Goal: Task Accomplishment & Management: Manage account settings

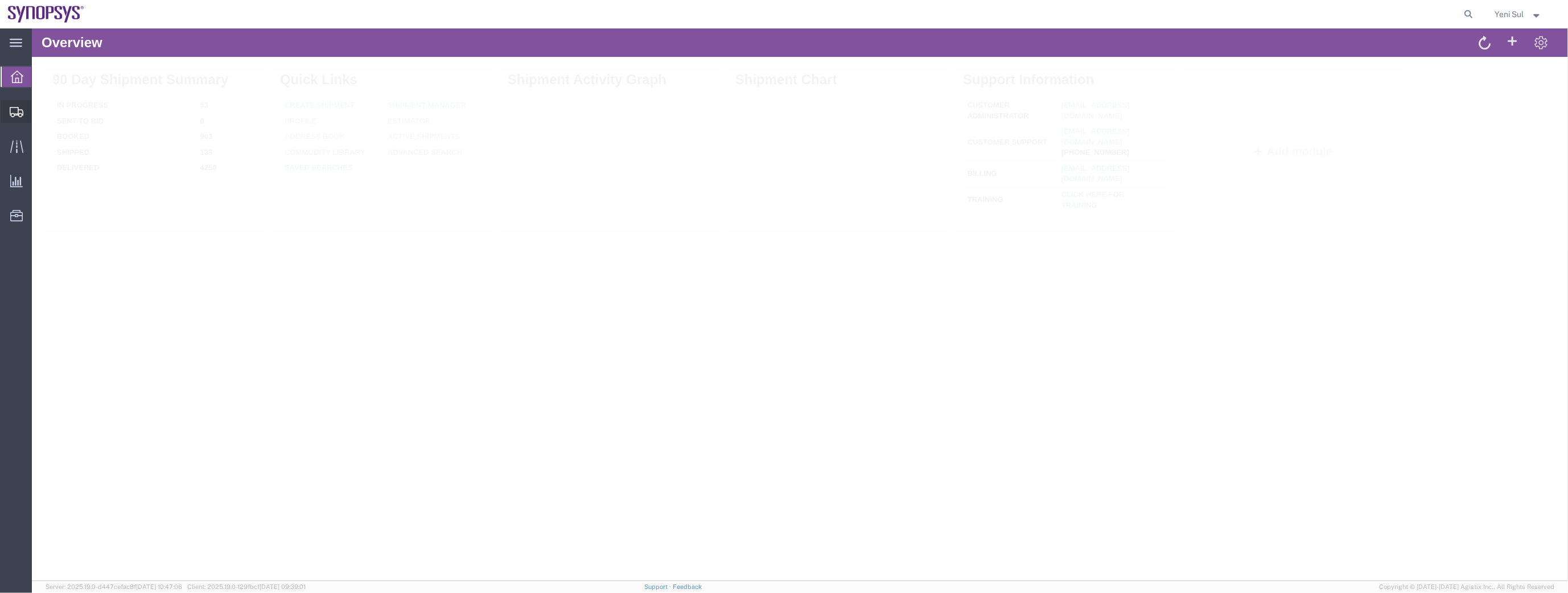
click at [0, 0] on span "Shipment Manager" at bounding box center [0, 0] width 0 height 0
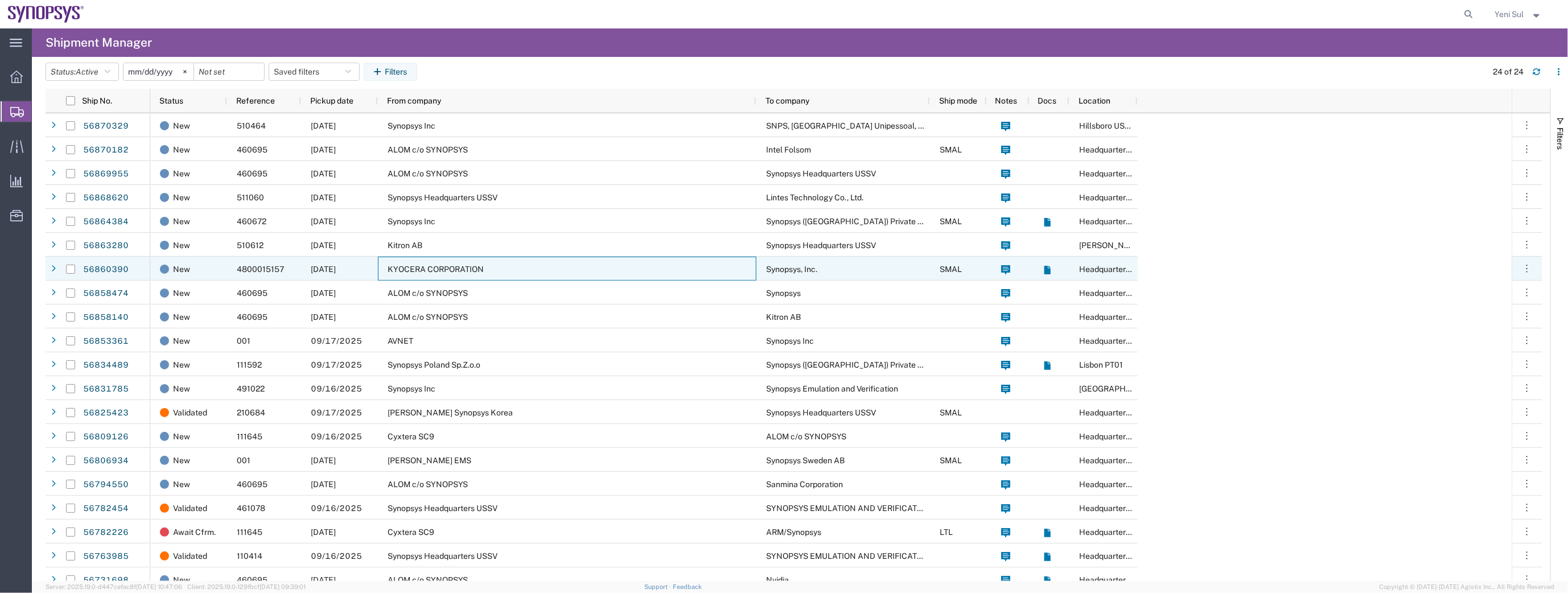
click at [451, 267] on span "KYOCERA CORPORATION" at bounding box center [435, 269] width 96 height 9
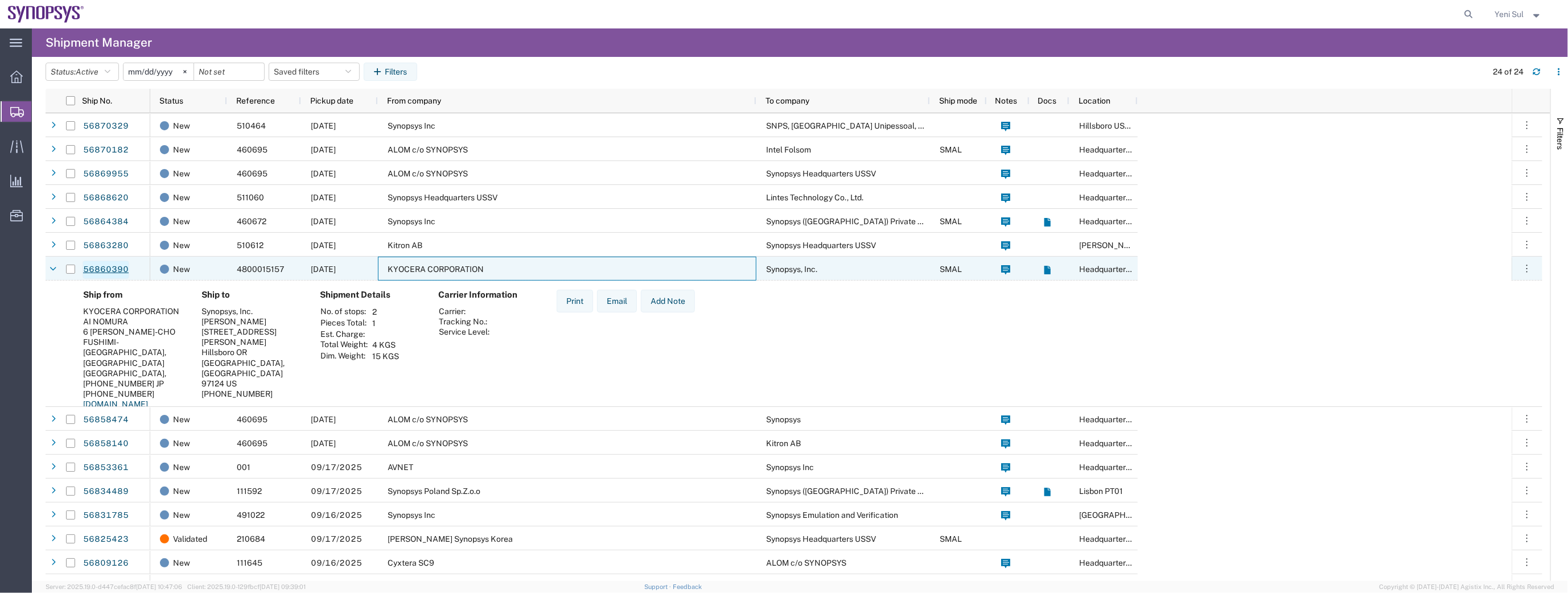
click at [119, 269] on link "56860390" at bounding box center [106, 270] width 47 height 18
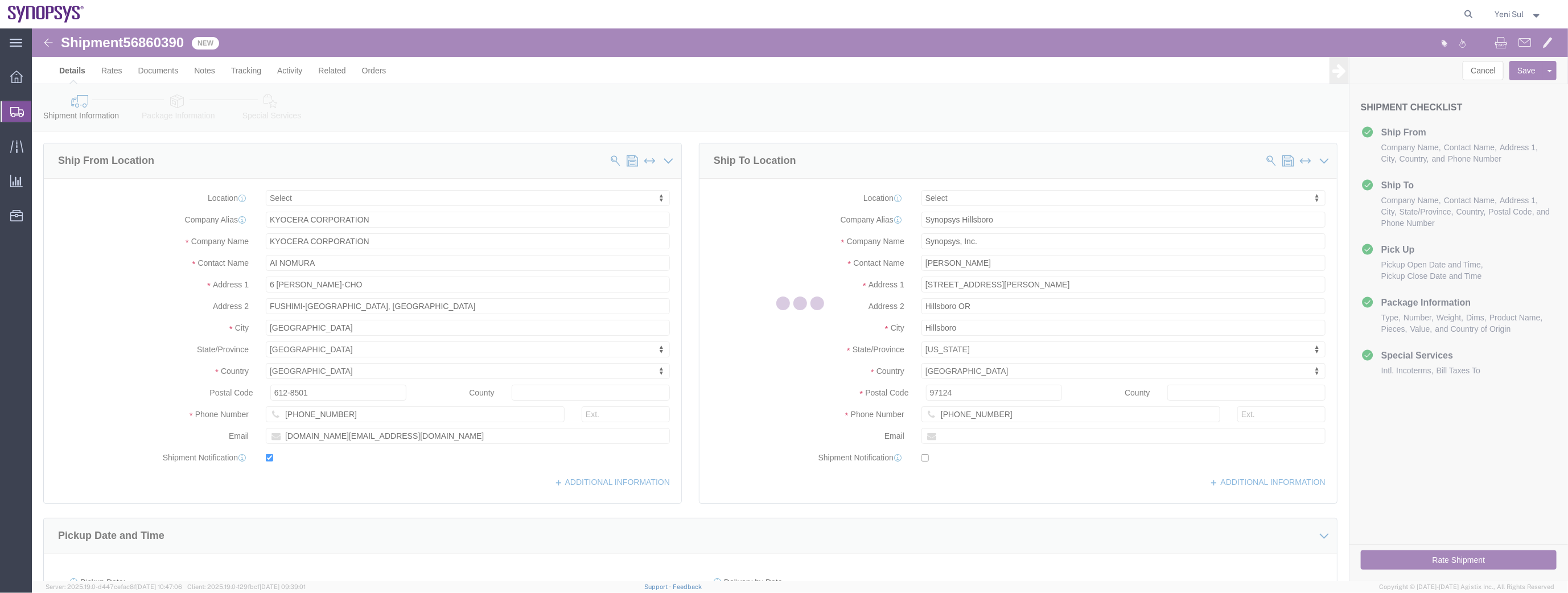
select select
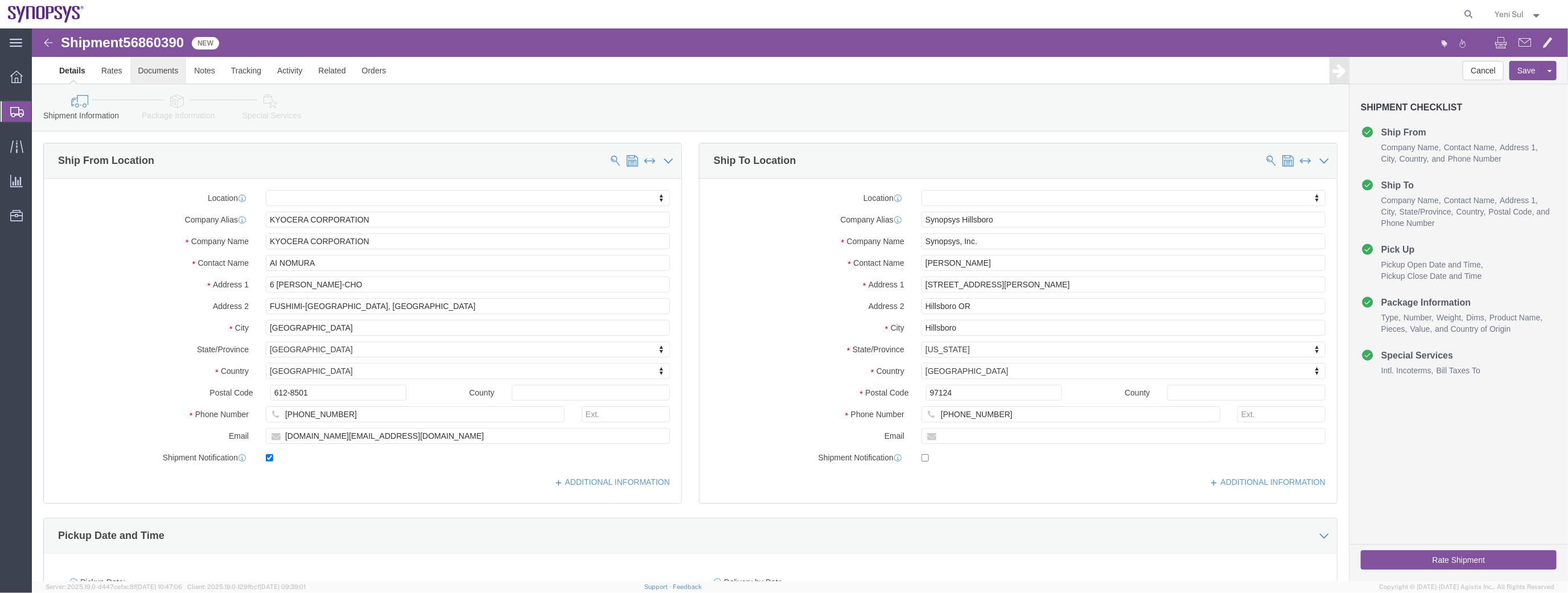
click link "Documents"
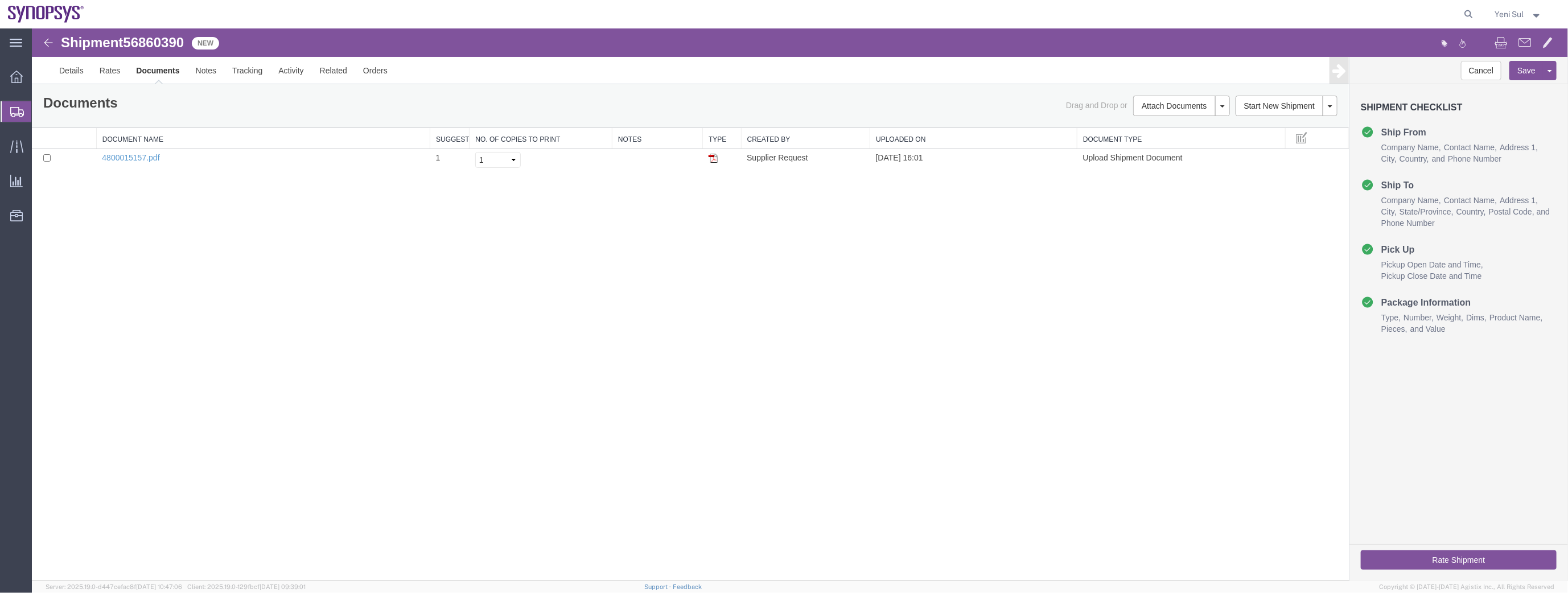
drag, startPoint x: 463, startPoint y: 269, endPoint x: 337, endPoint y: 210, distance: 139.1
click at [463, 269] on div "Shipment 56860390 1 of 1 New Details Rates Documents Notes Tracking Activity Re…" at bounding box center [799, 304] width 1536 height 552
click at [136, 151] on td "4800015157.pdf" at bounding box center [262, 160] width 334 height 22
click at [134, 153] on link "4800015157.pdf" at bounding box center [130, 157] width 58 height 9
click at [78, 75] on link "Details" at bounding box center [71, 70] width 41 height 28
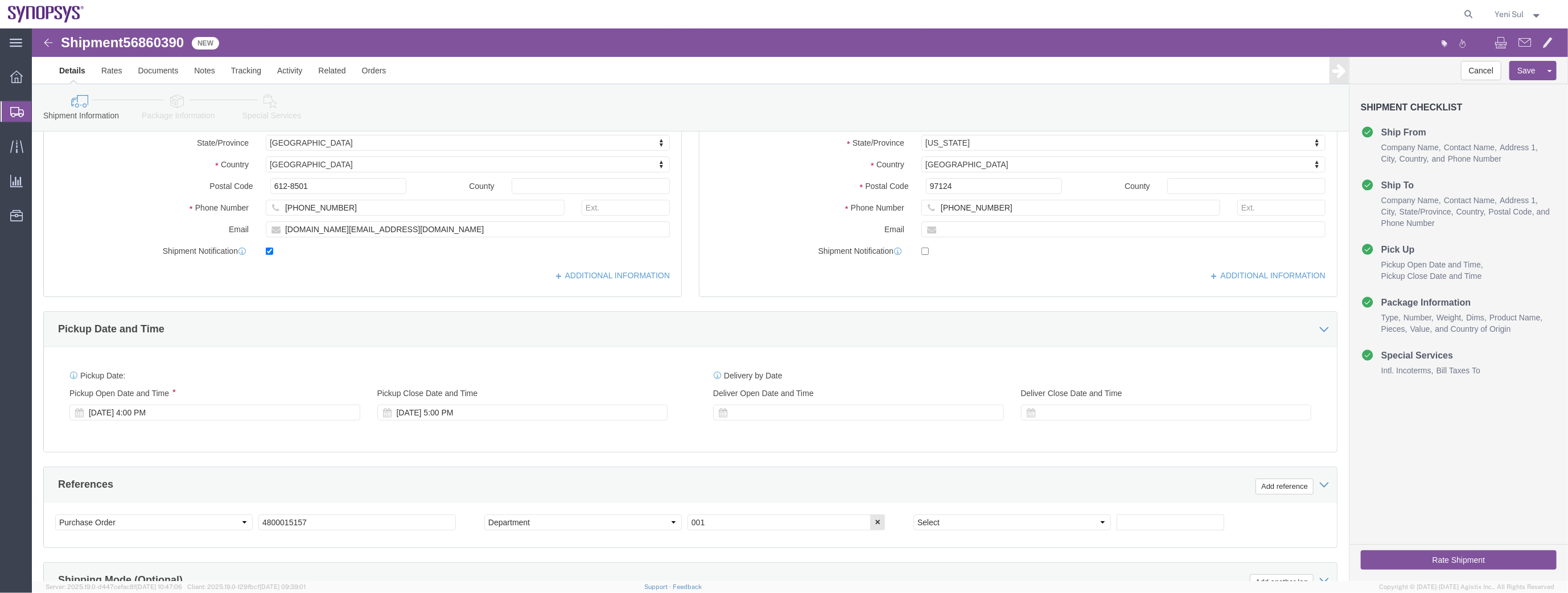
scroll to position [425, 0]
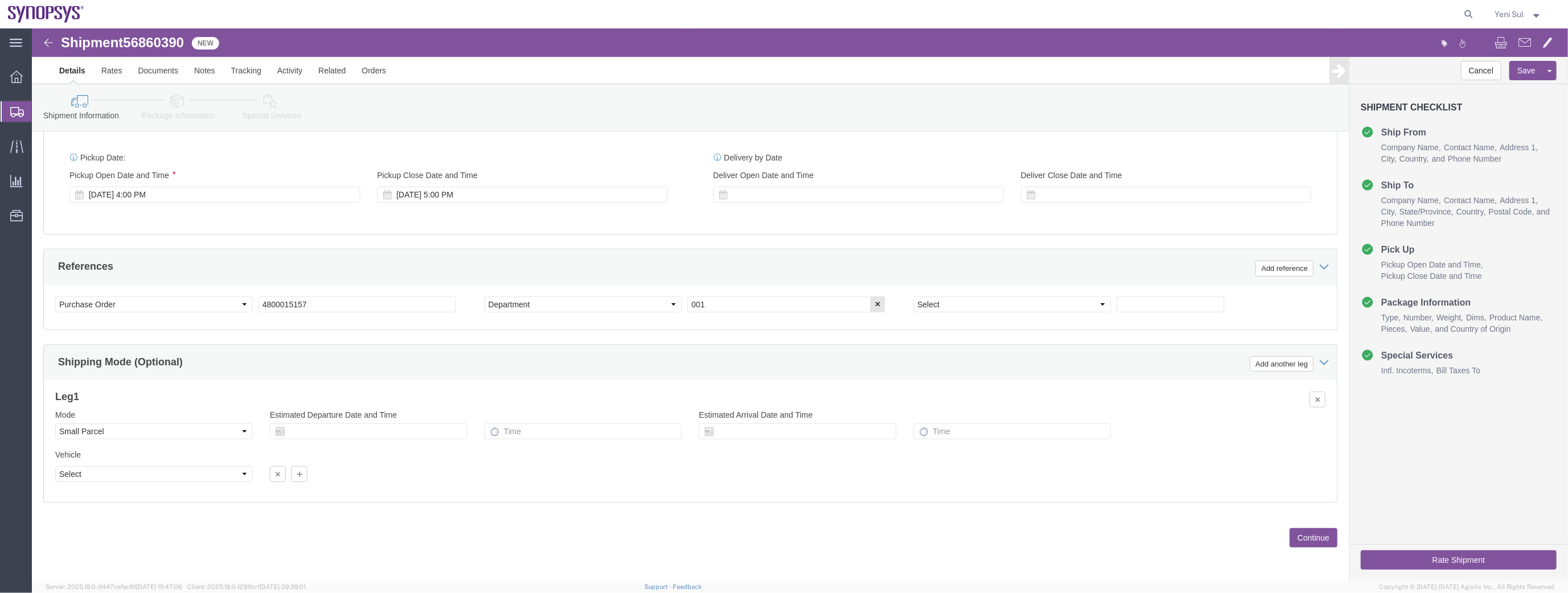
click button "Continue"
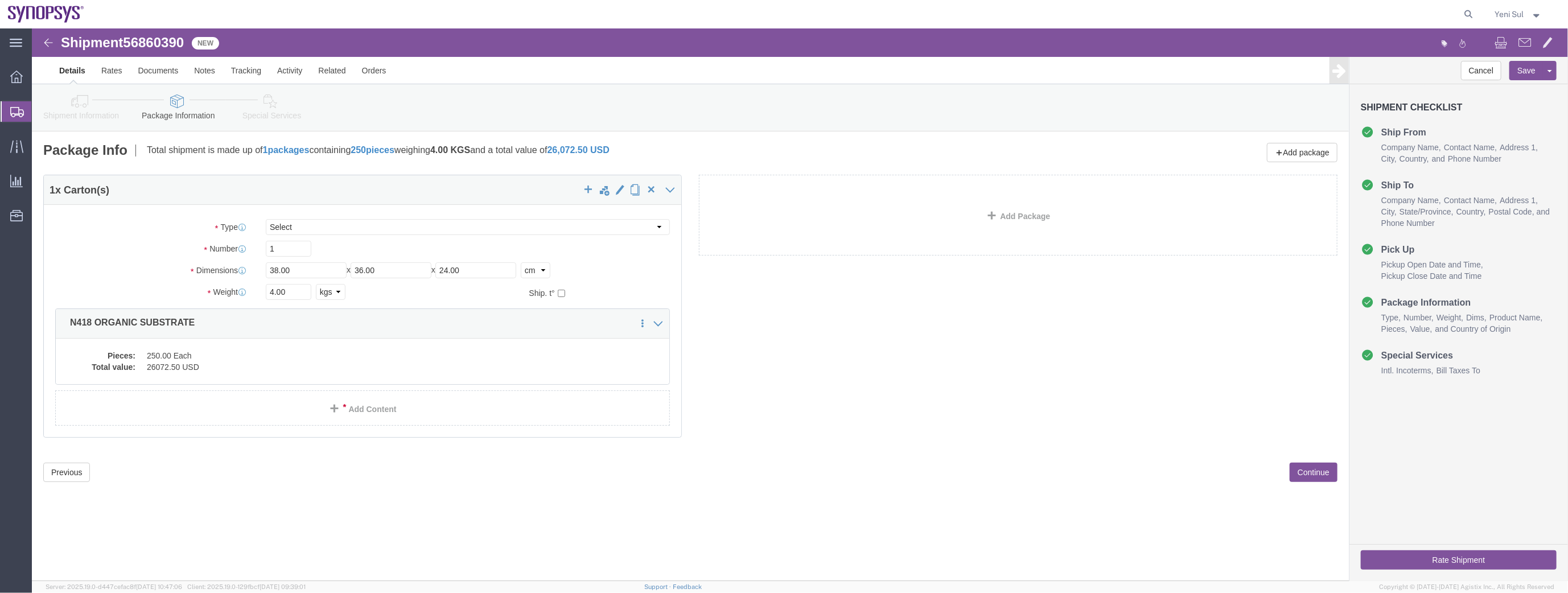
scroll to position [0, 0]
drag, startPoint x: 800, startPoint y: 432, endPoint x: 438, endPoint y: 226, distance: 416.5
click div "Previous Continue"
click select "Select Envelope Large Box Medium Box PAK Rack Small Box Tube Your Packaging"
select select "YRPK"
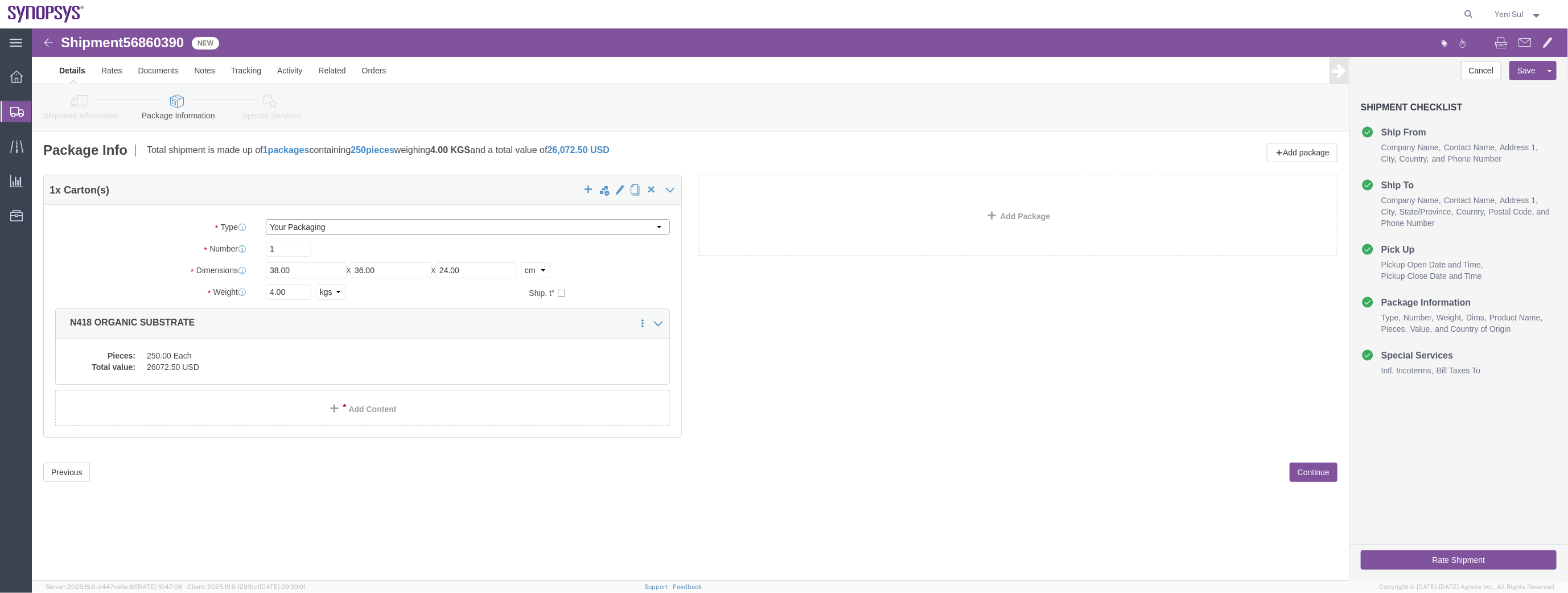
click select "Select Envelope Large Box Medium Box PAK Rack Small Box Tube Your Packaging"
click div "1 x Your Packaging Package Type Select Envelope Large Box Medium Box PAK Rack S…"
click button "Continue"
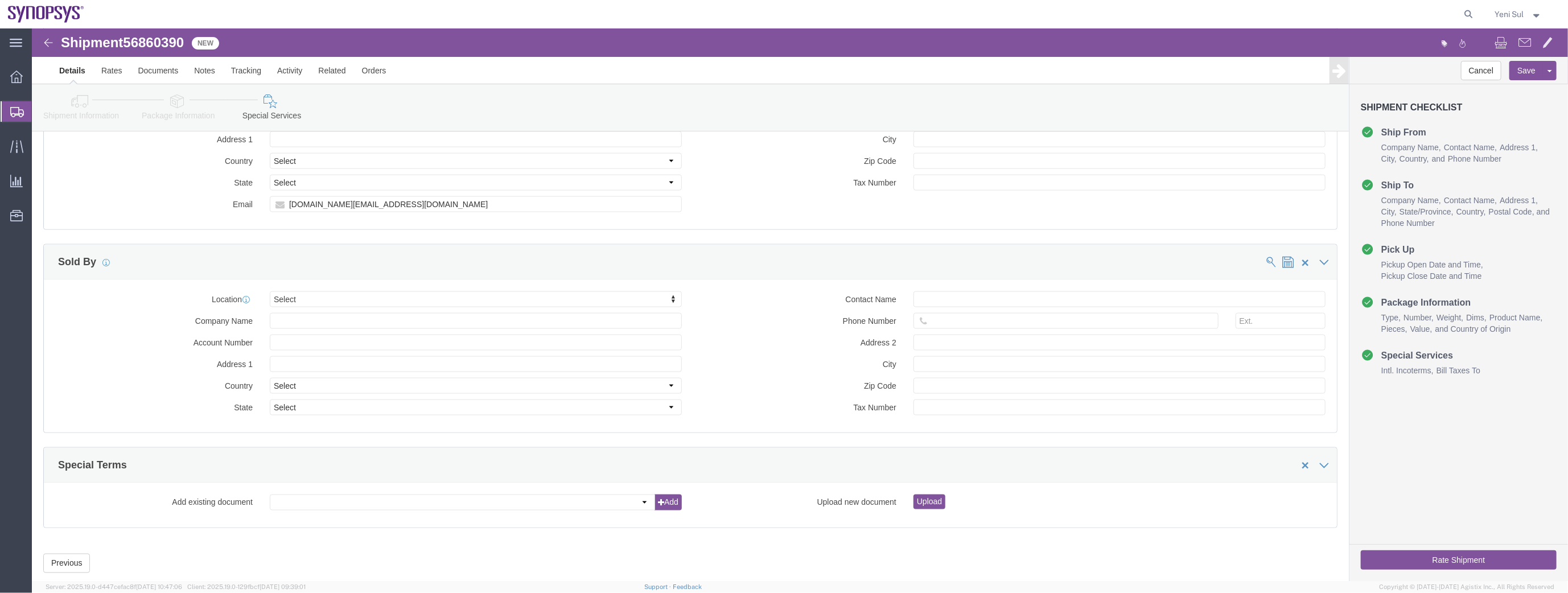
scroll to position [1273, 0]
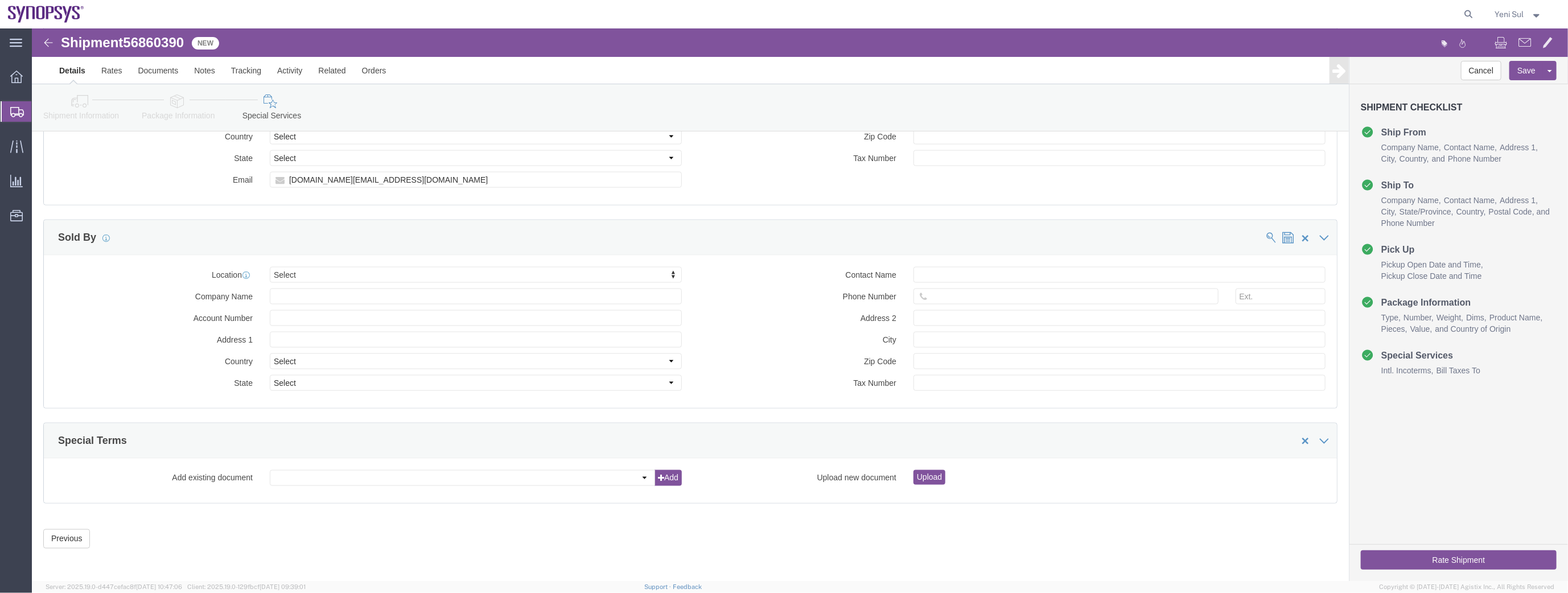
click button "Rate Shipment"
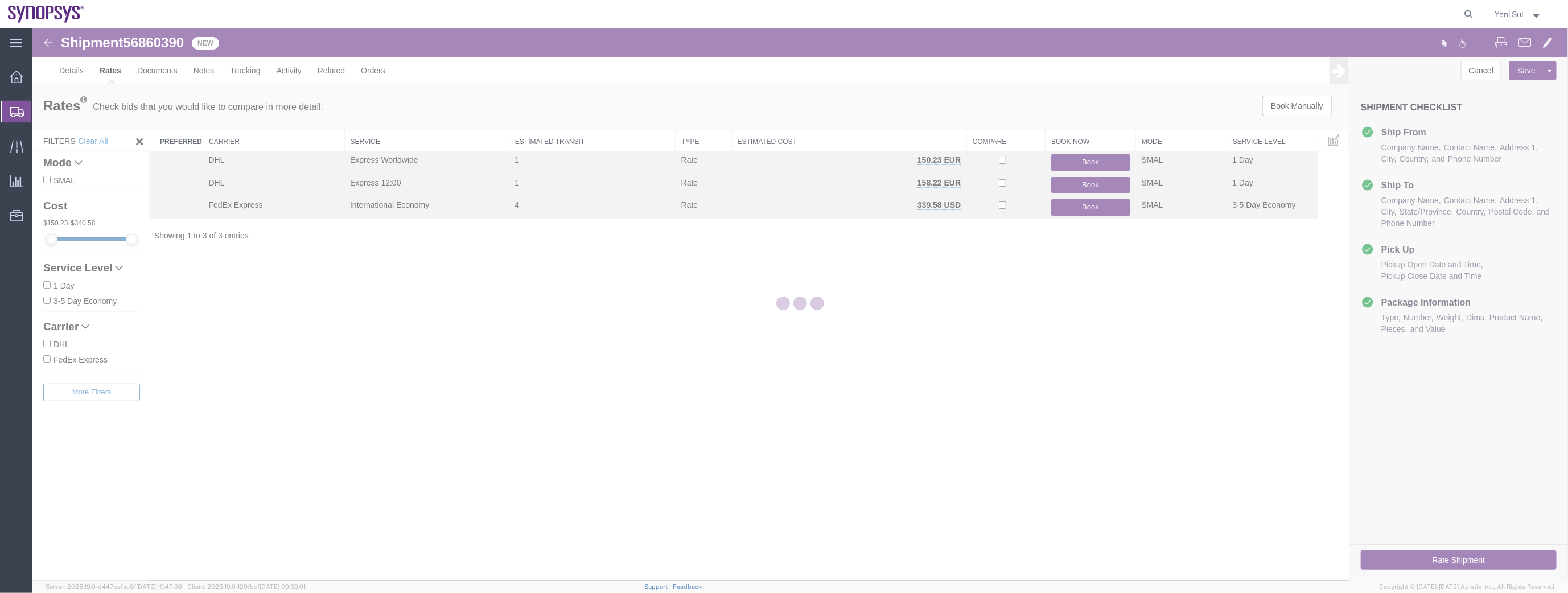
scroll to position [0, 0]
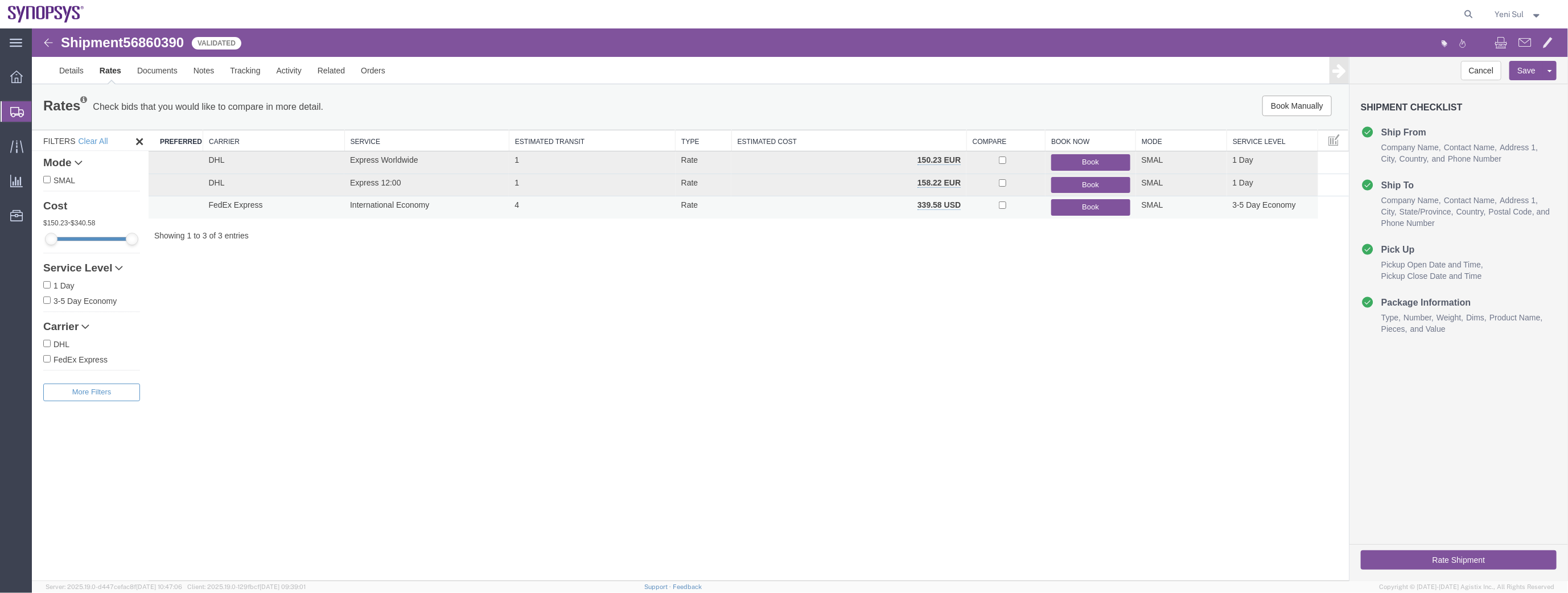
click at [1054, 210] on button "Book" at bounding box center [1089, 206] width 79 height 16
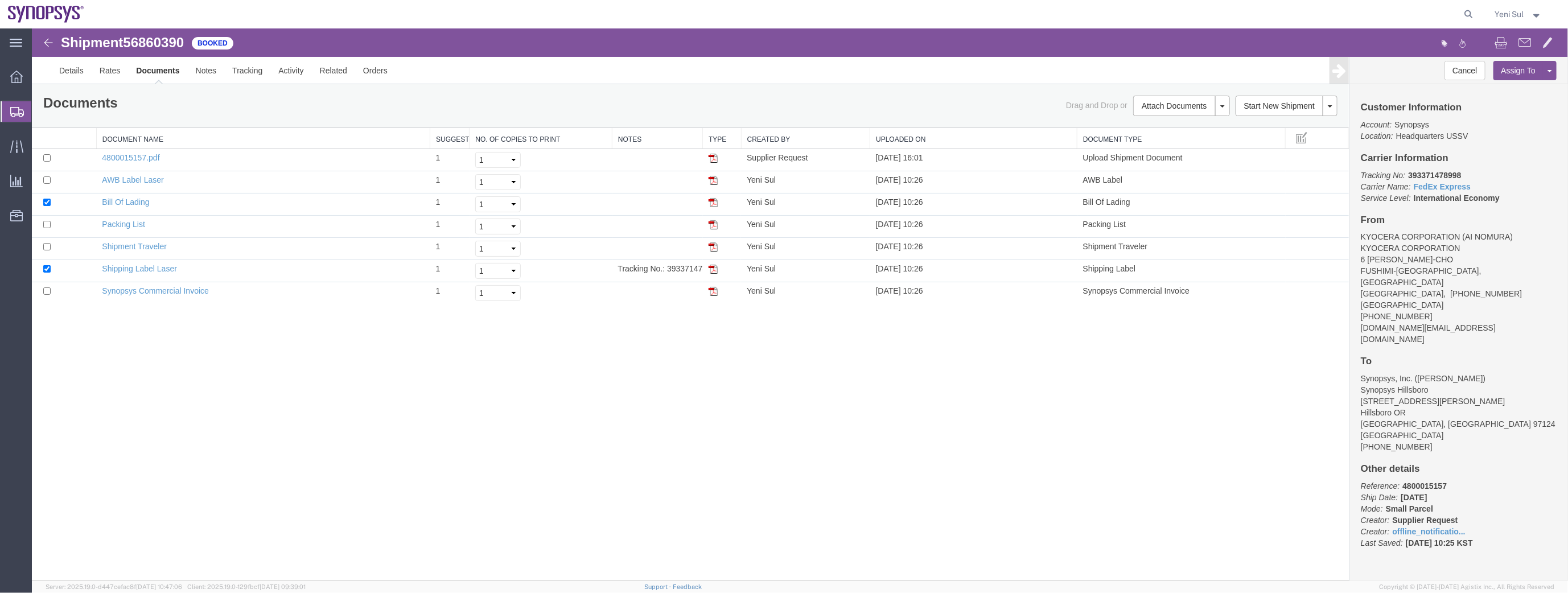
click at [62, 356] on div "Shipment 56860390 7 of 7 Booked Details Rates Documents Notes Tracking Activity…" at bounding box center [799, 304] width 1536 height 552
click at [907, 425] on div "Shipment 56860390 7 of 7 Booked Details Rates Documents Notes Tracking Activity…" at bounding box center [799, 304] width 1536 height 552
click at [0, 0] on span "Shipment Manager" at bounding box center [0, 0] width 0 height 0
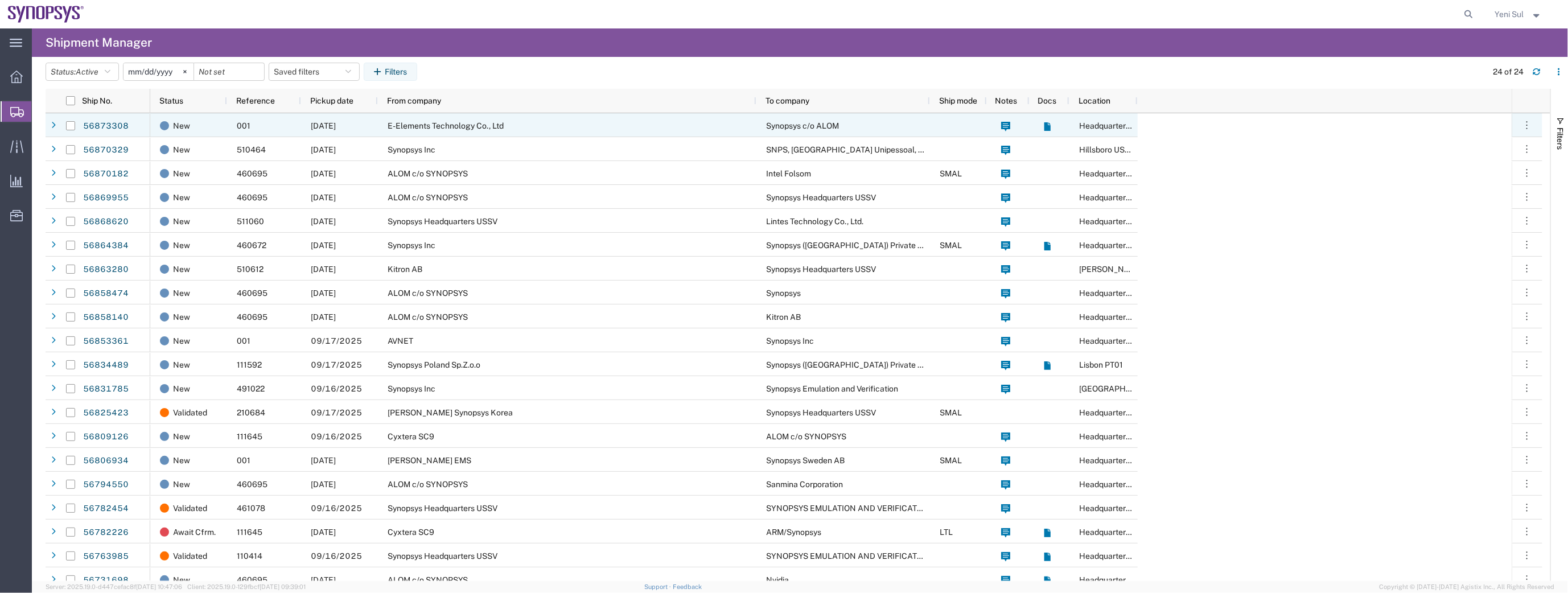
click at [431, 116] on div "E-Elements Technology Co., Ltd" at bounding box center [566, 125] width 378 height 24
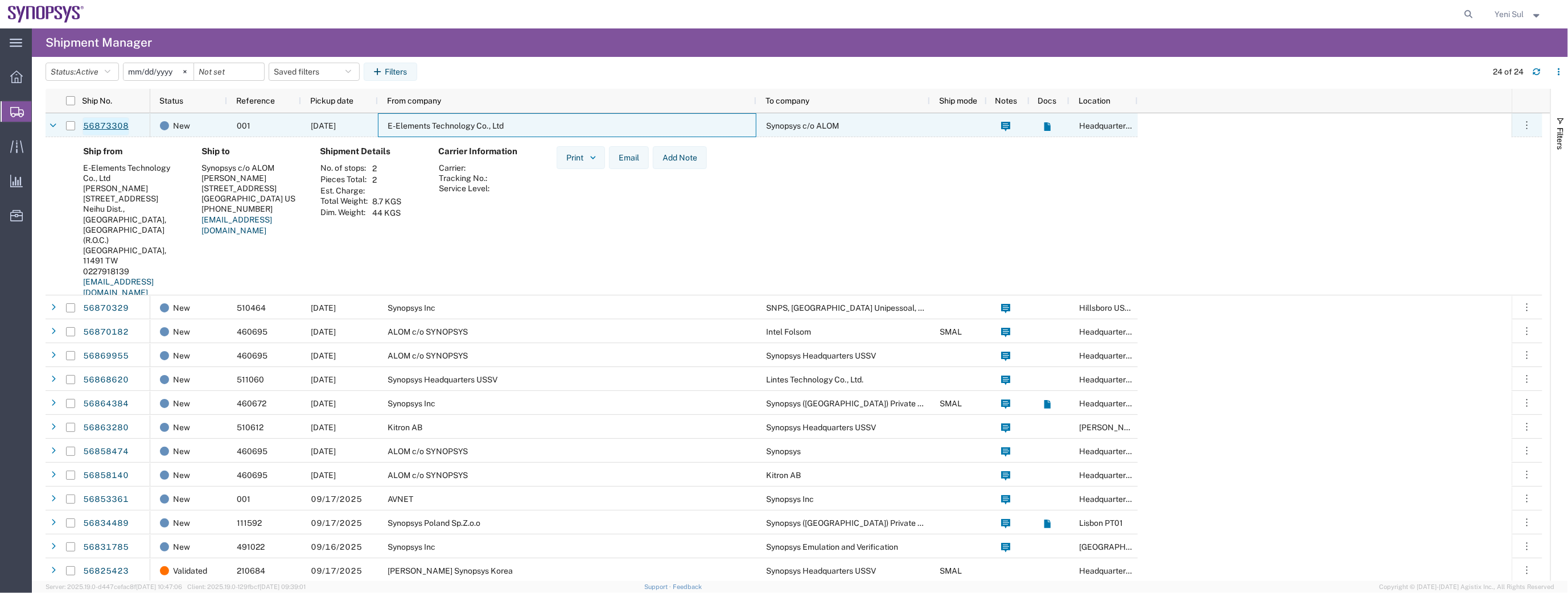
click at [91, 132] on link "56873308" at bounding box center [106, 126] width 47 height 18
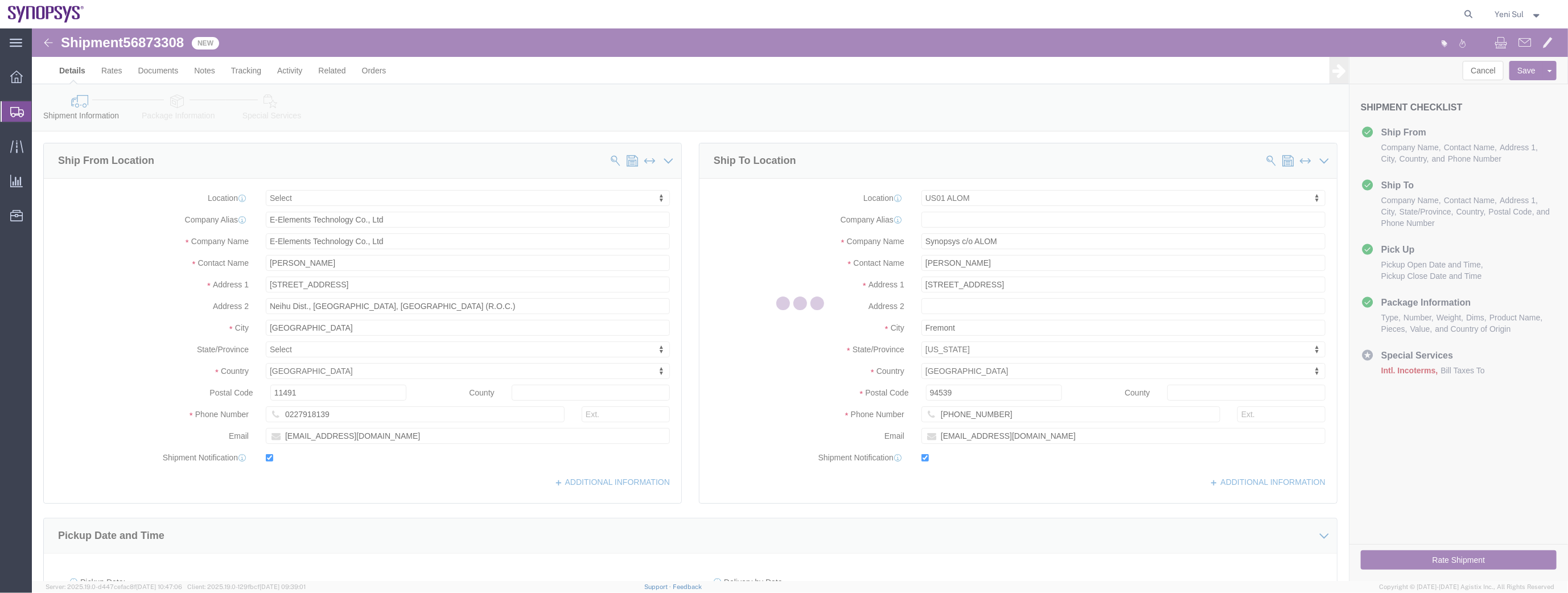
select select
select select "65511"
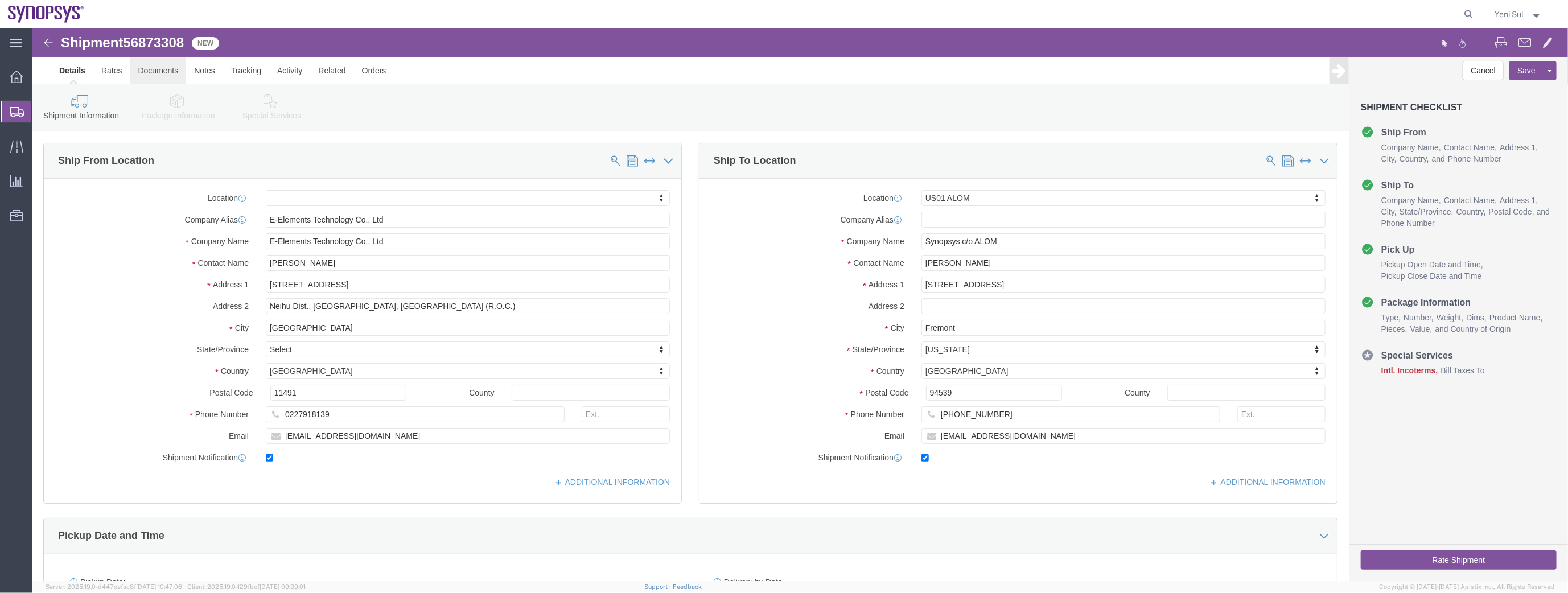
click link "Documents"
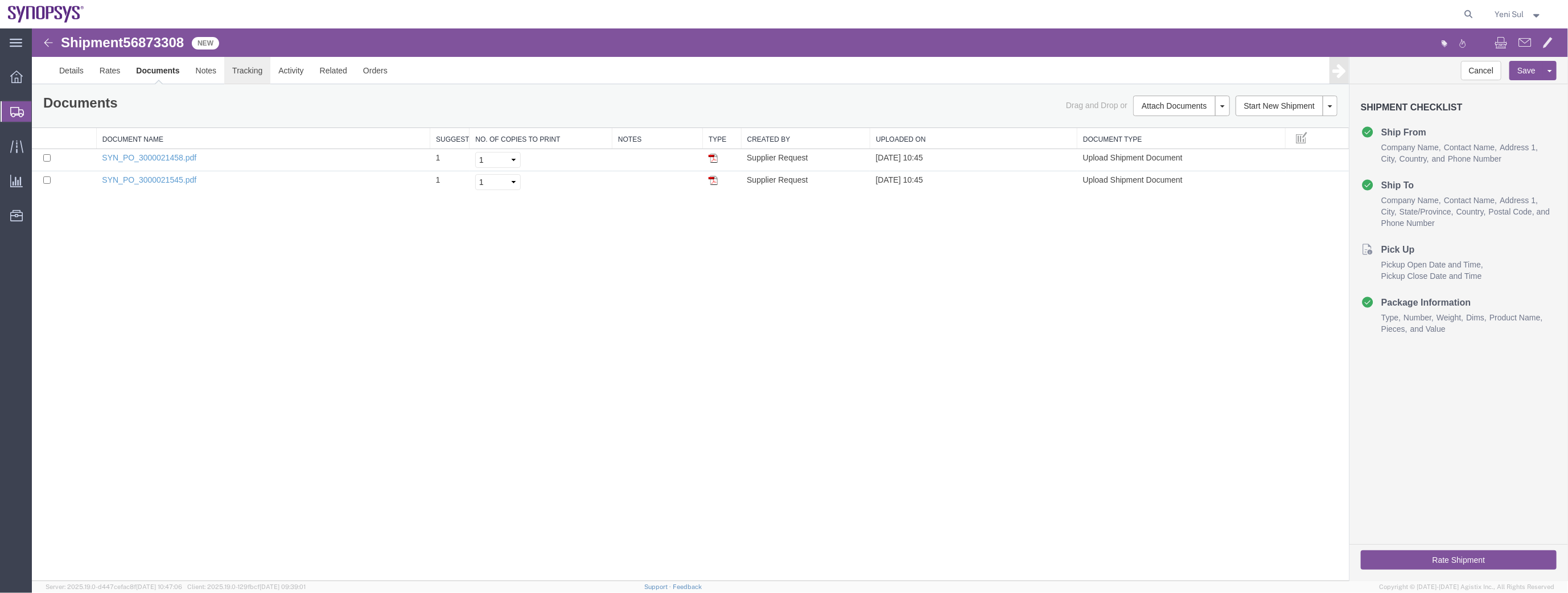
click at [240, 68] on link "Tracking" at bounding box center [246, 70] width 46 height 28
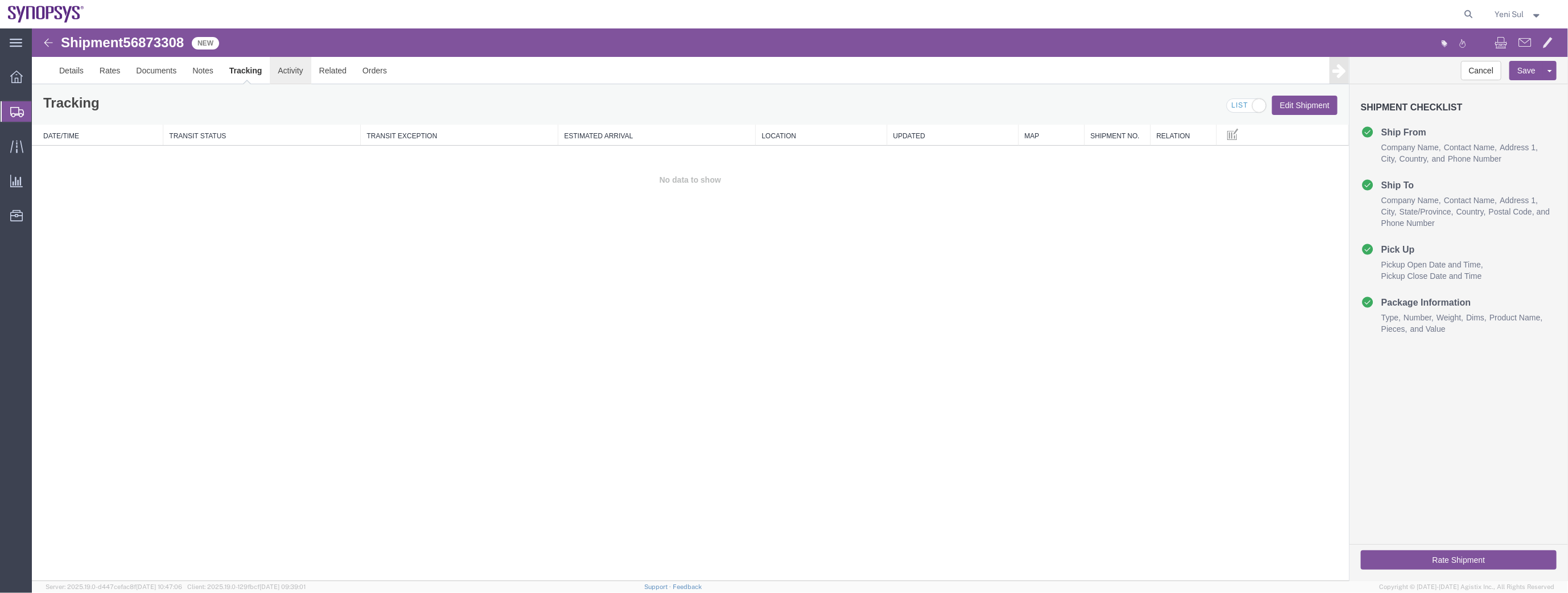
click at [279, 73] on link "Activity" at bounding box center [290, 70] width 41 height 28
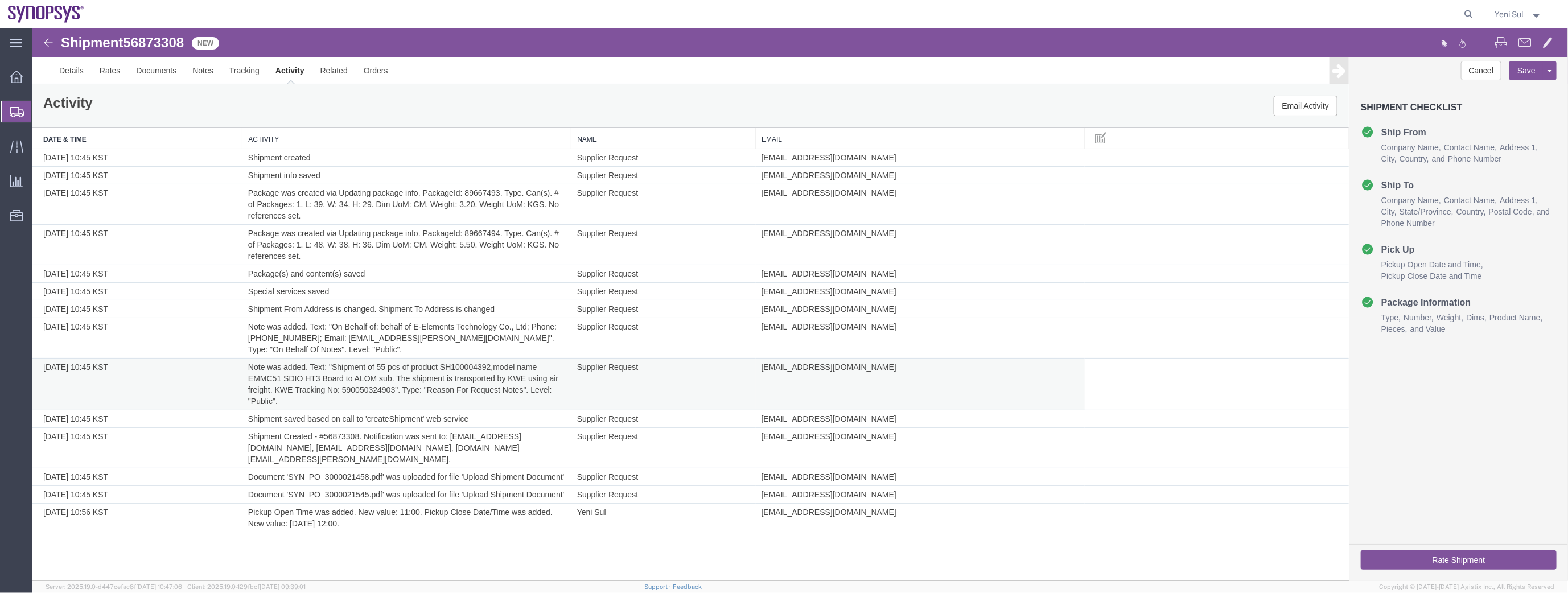
click at [357, 387] on td "Note was added. Text: "Shipment of 55 pcs of product SH100004392,model name EMM…" at bounding box center [406, 383] width 329 height 52
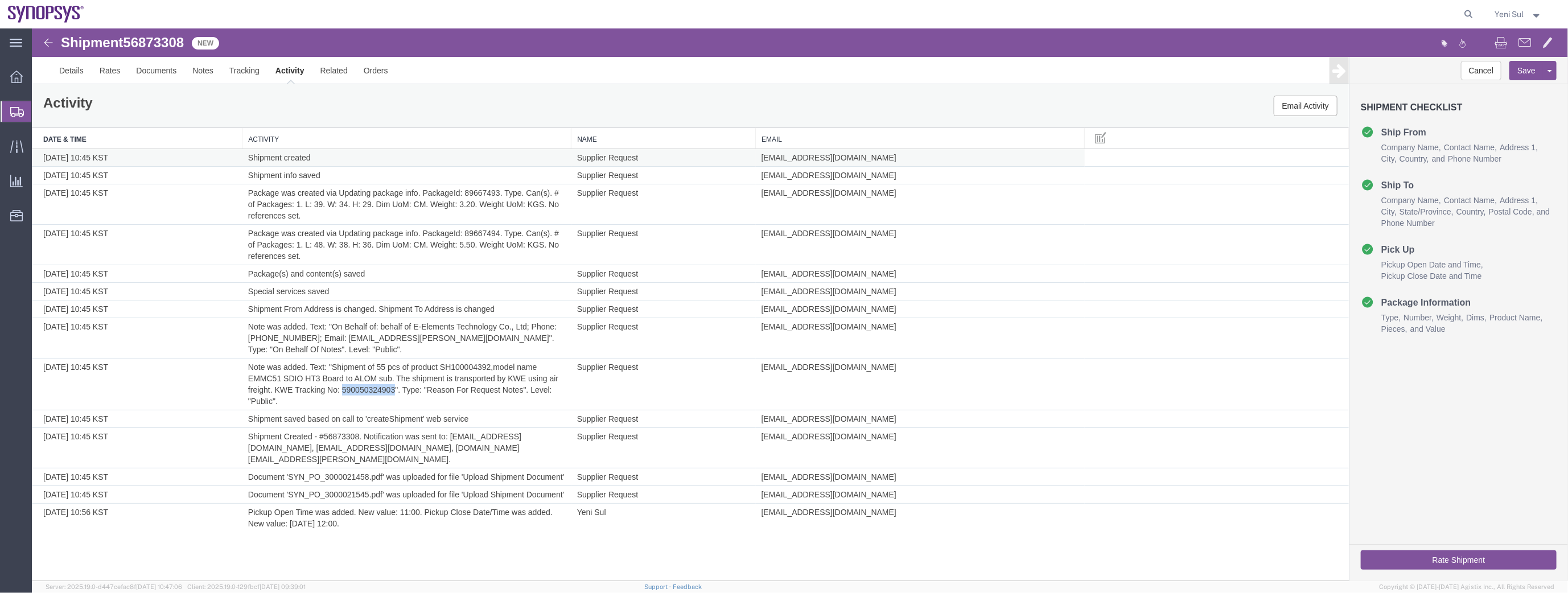
copy td "590050324903"
click at [83, 62] on link "Details" at bounding box center [71, 70] width 41 height 28
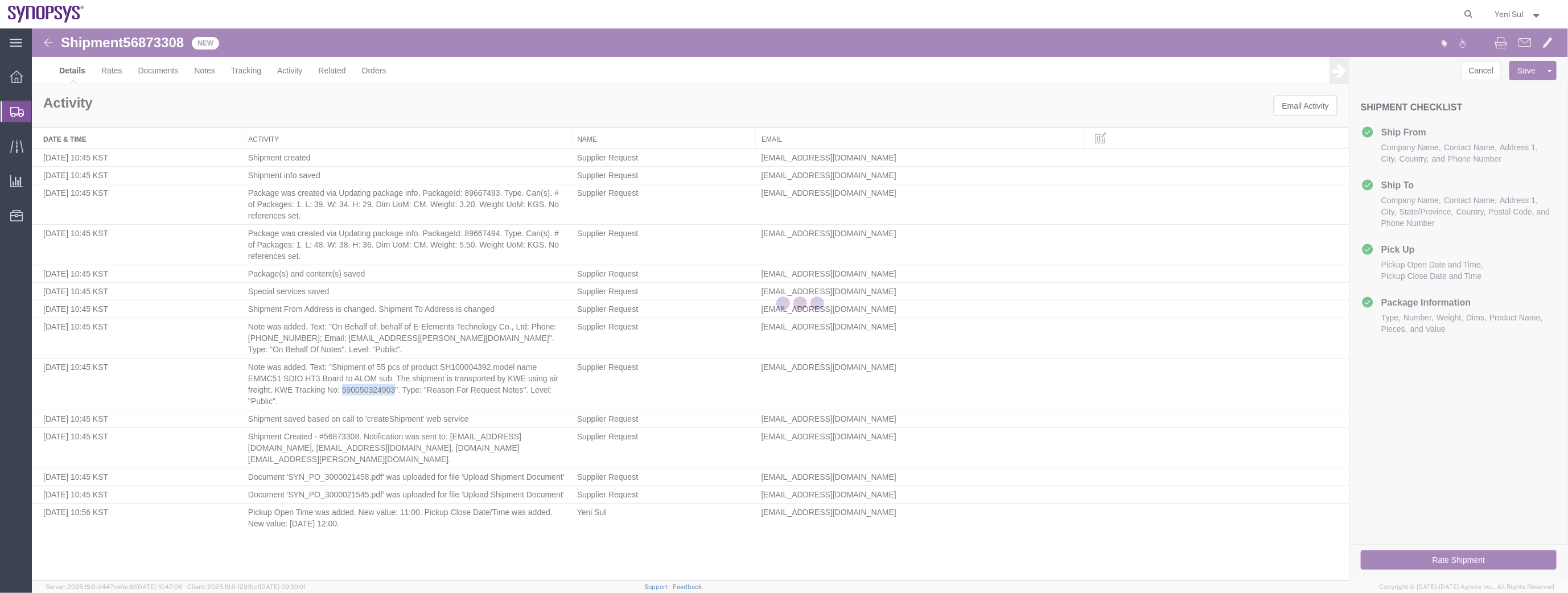
select select "65511"
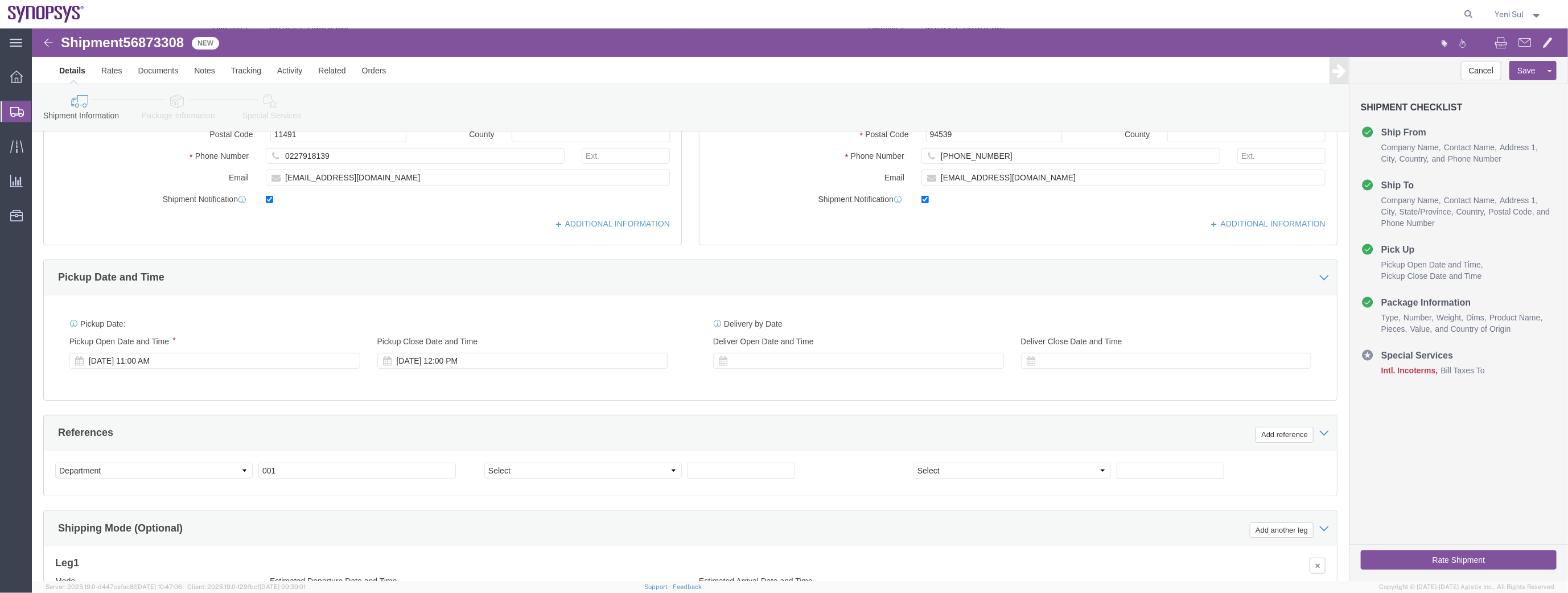
scroll to position [425, 0]
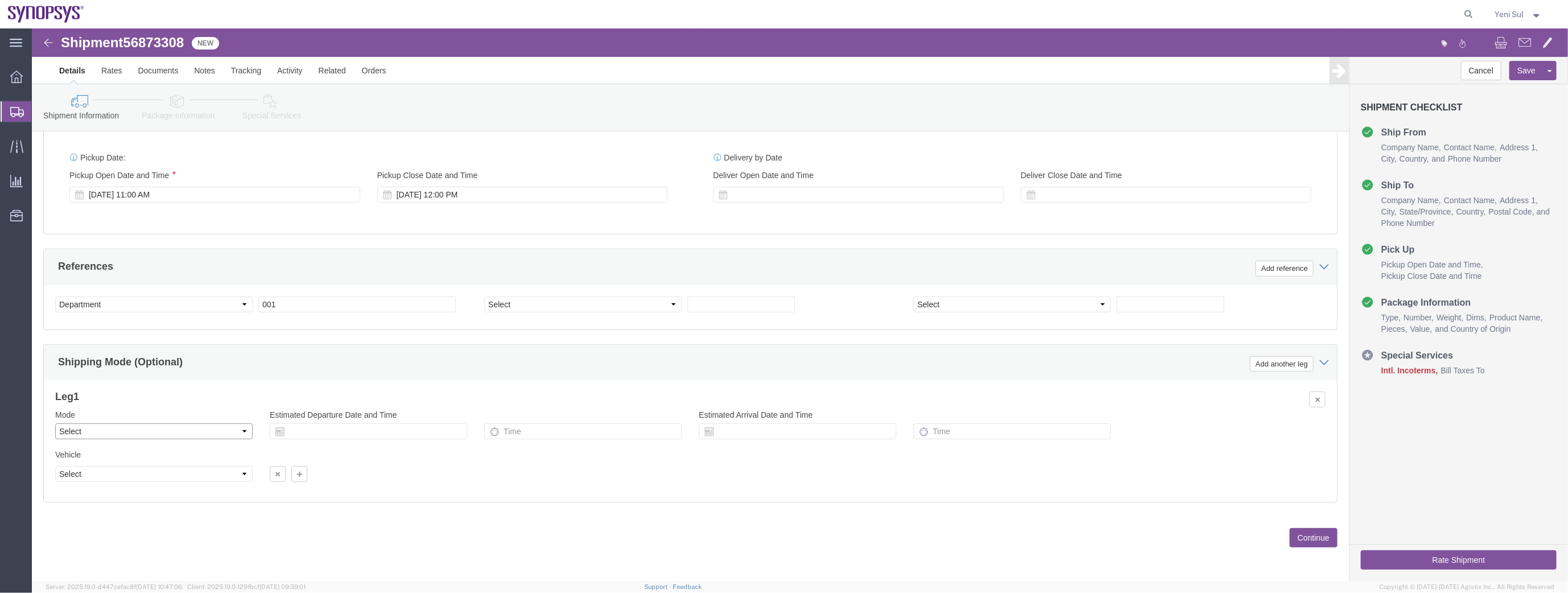
click select "Select Air Less than Truckload Multi-Leg Ocean Freight Rail Small Parcel Truckl…"
select select "AIR"
click select "Select Air Less than Truckload Multi-Leg Ocean Freight Rail Small Parcel Truckl…"
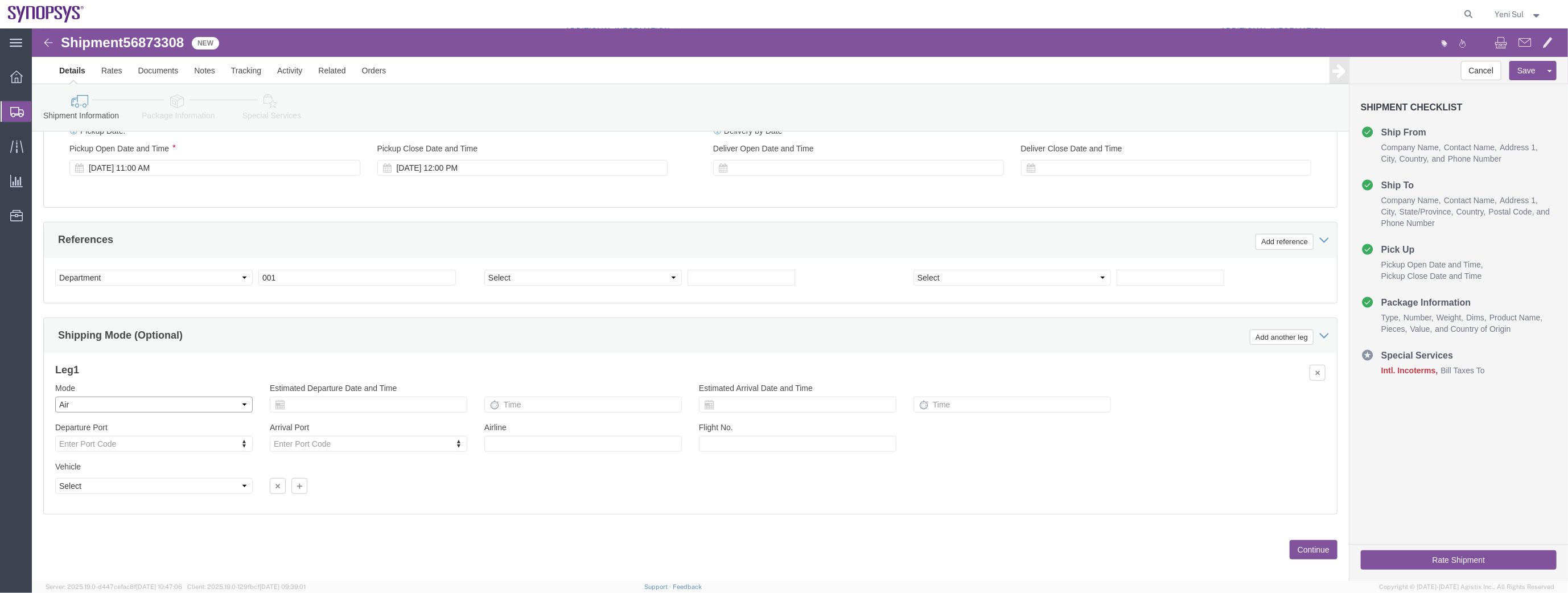
scroll to position [463, 0]
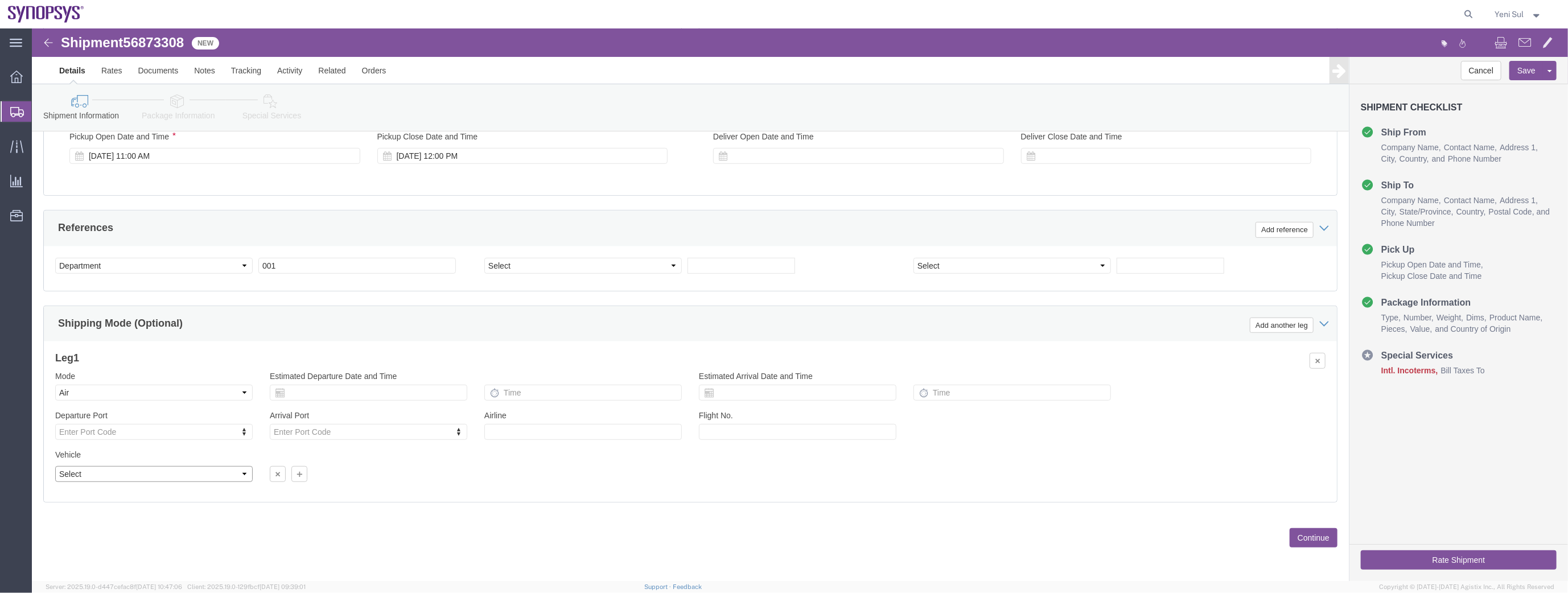
click select "Select Airplane"
select select "APLN"
click select "Select Airplane"
click div "Previous Continue"
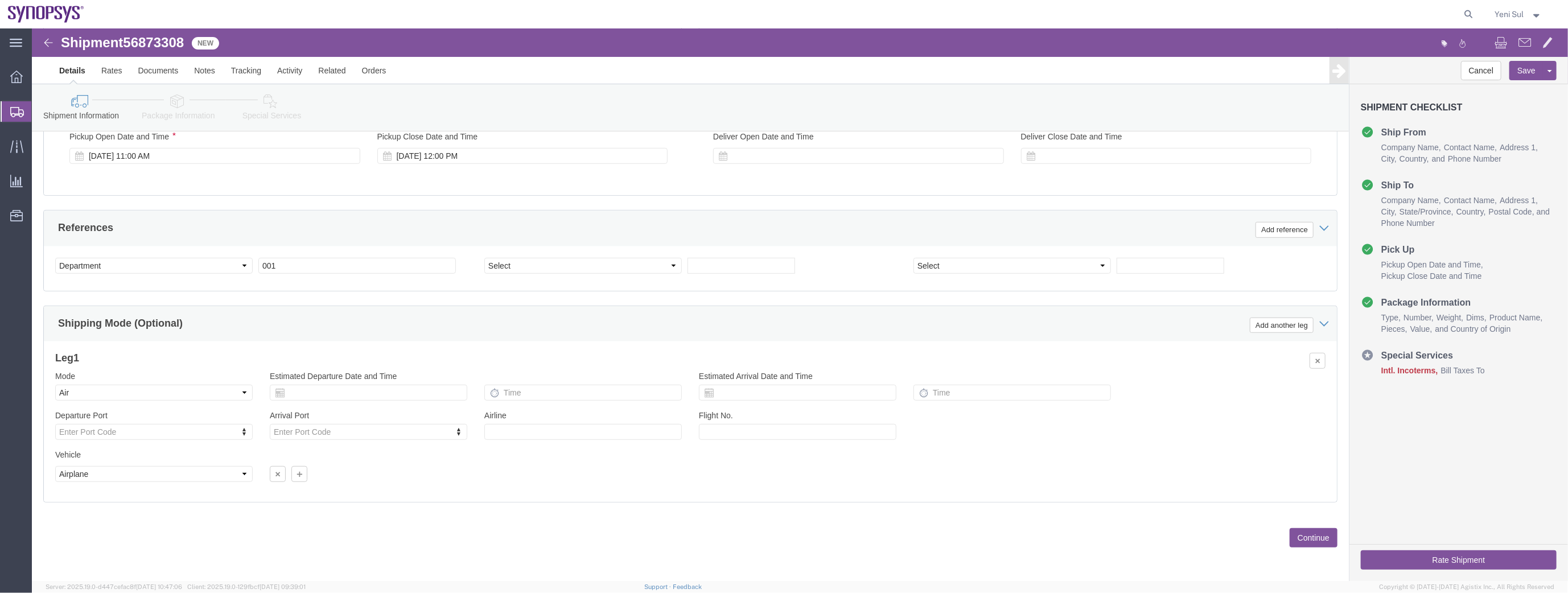
click button "Continue"
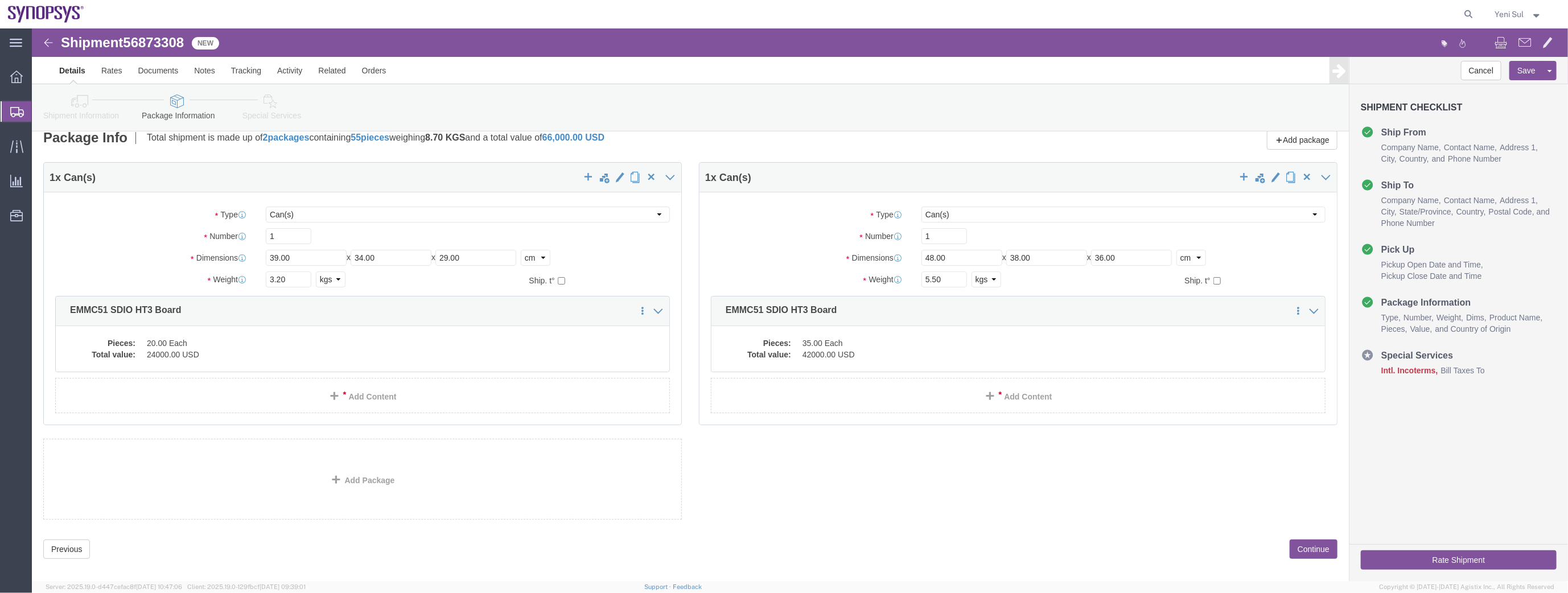
scroll to position [25, 0]
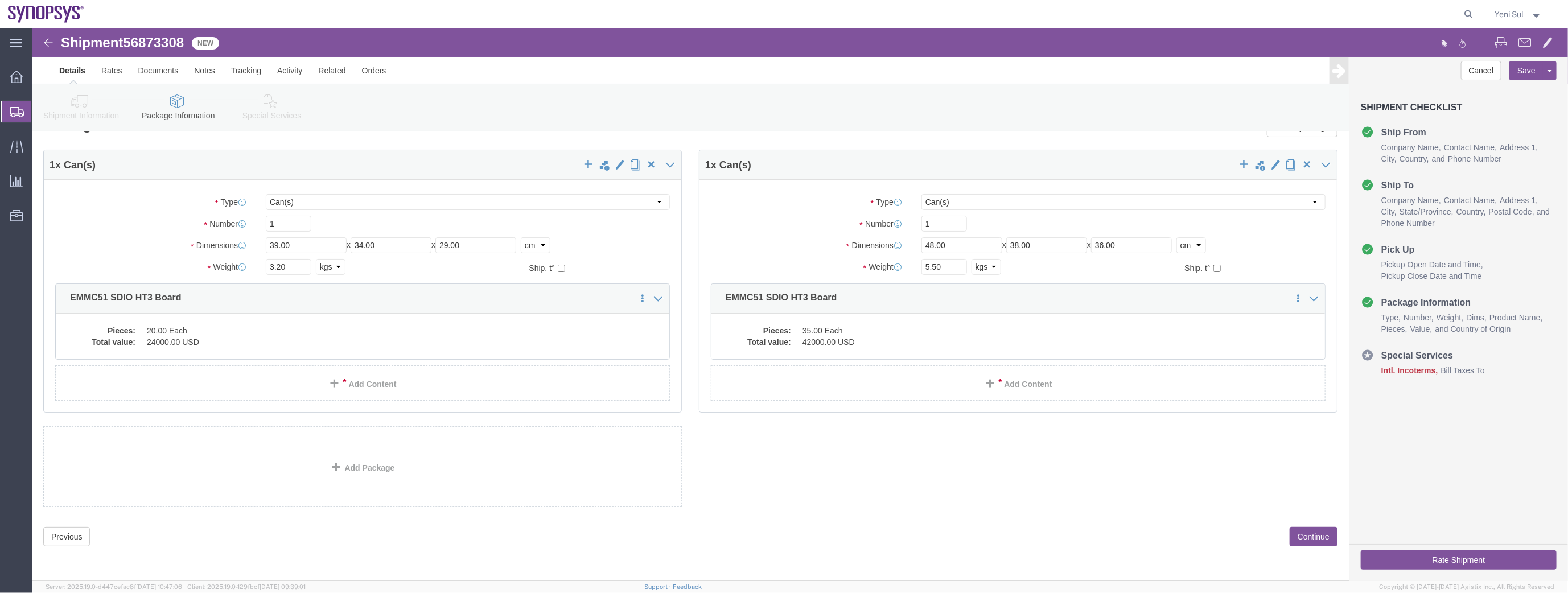
click button "Continue"
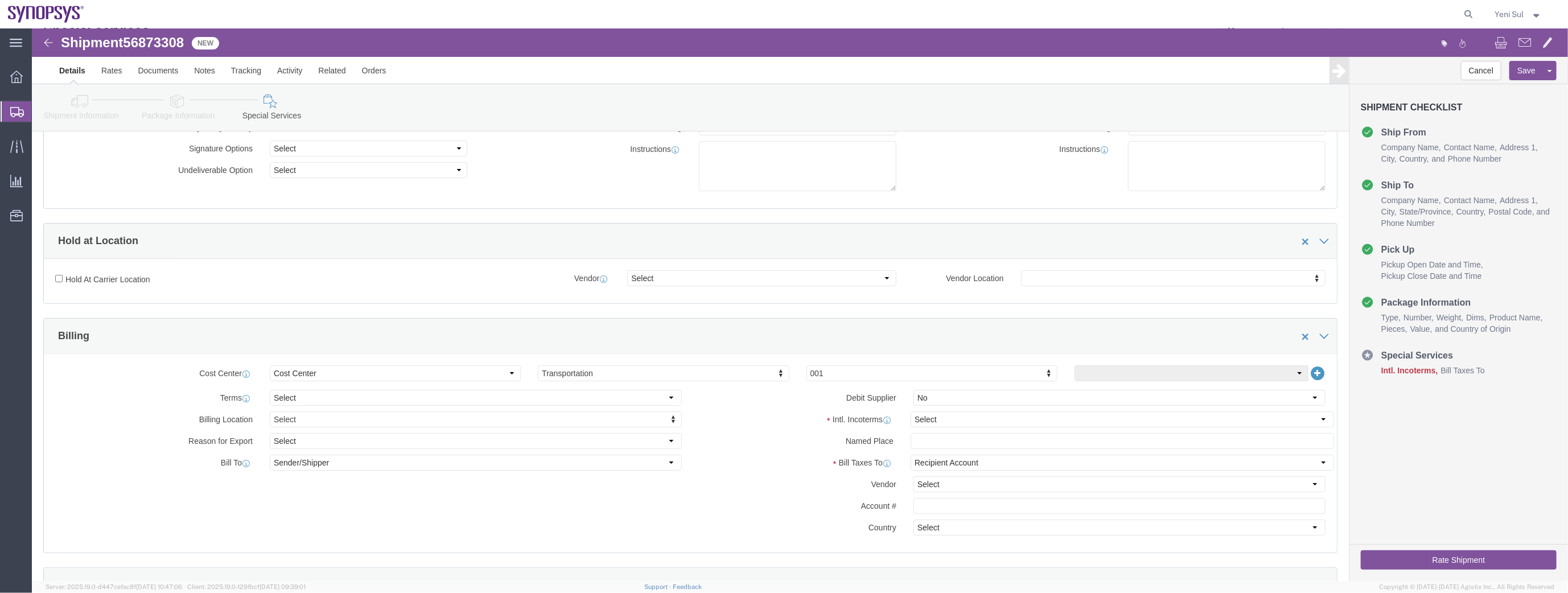
scroll to position [206, 0]
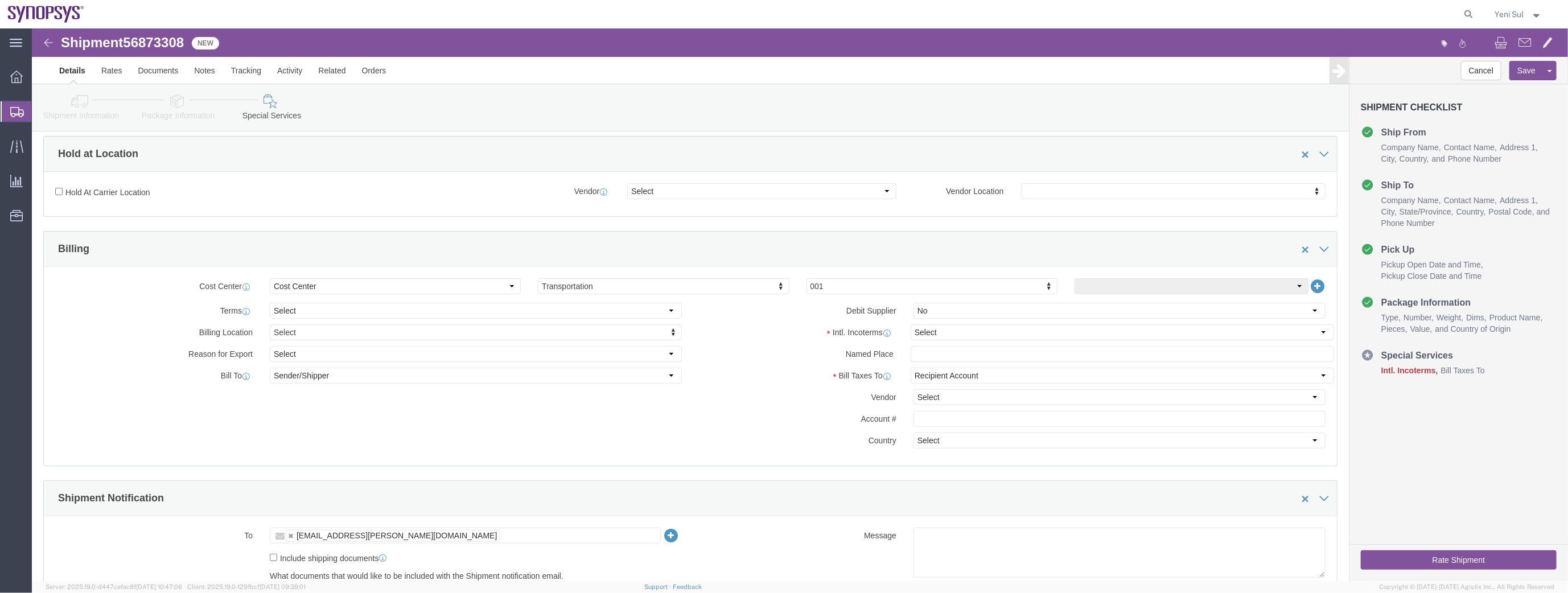
click div "Select Buyer Cost Center Department Operations Number Order Number Sales Person…"
click select "Select Carriage Insurance Paid Carriage Paid To Cost and Freight Cost Insurance…"
select select "DAP"
click select "Select Carriage Insurance Paid Carriage Paid To Cost and Freight Cost Insurance…"
click select "Select Recipient Account Sender/Shipper Third Party Account"
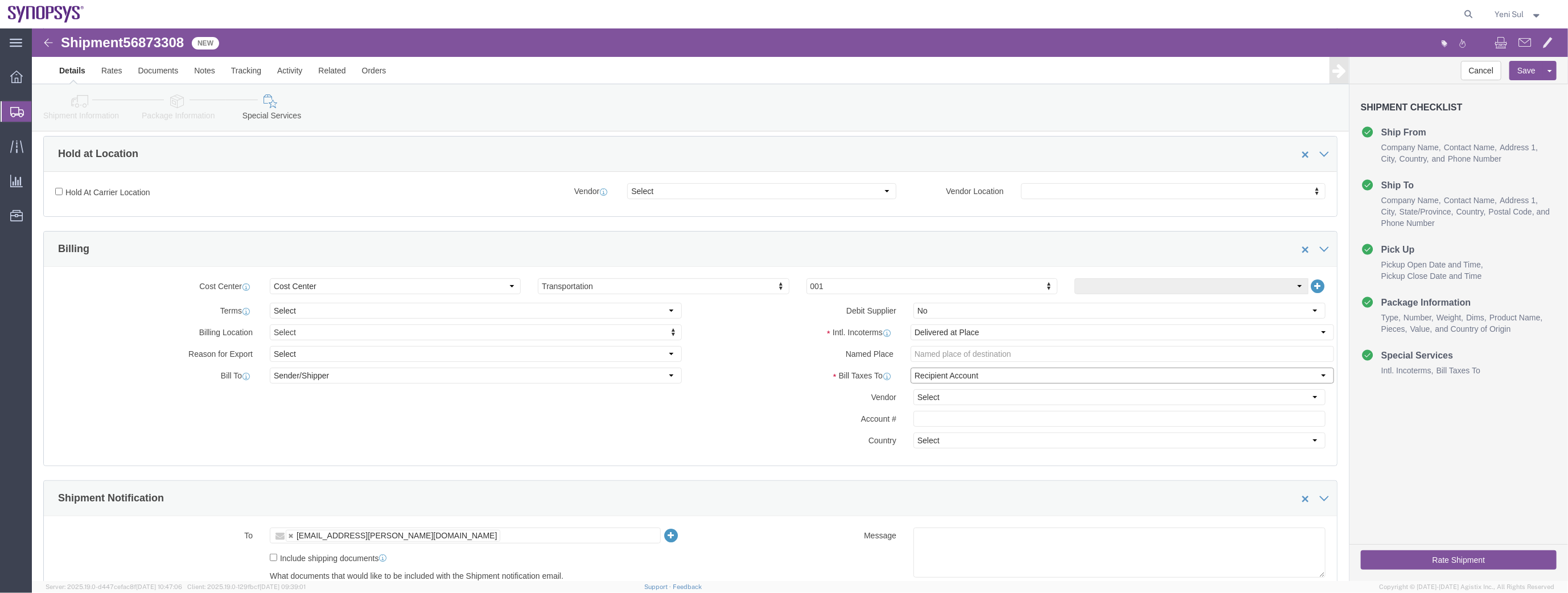
drag, startPoint x: 916, startPoint y: 345, endPoint x: 897, endPoint y: 347, distance: 19.1
click select "Select Recipient Account Sender/Shipper Third Party Account"
click div "Billing Location Select Select My Profile Location [GEOGRAPHIC_DATA] DE04 Agrat…"
click select "Select Free of Charge Free of Cost NET 30 NET 45 NET 60 See Comment"
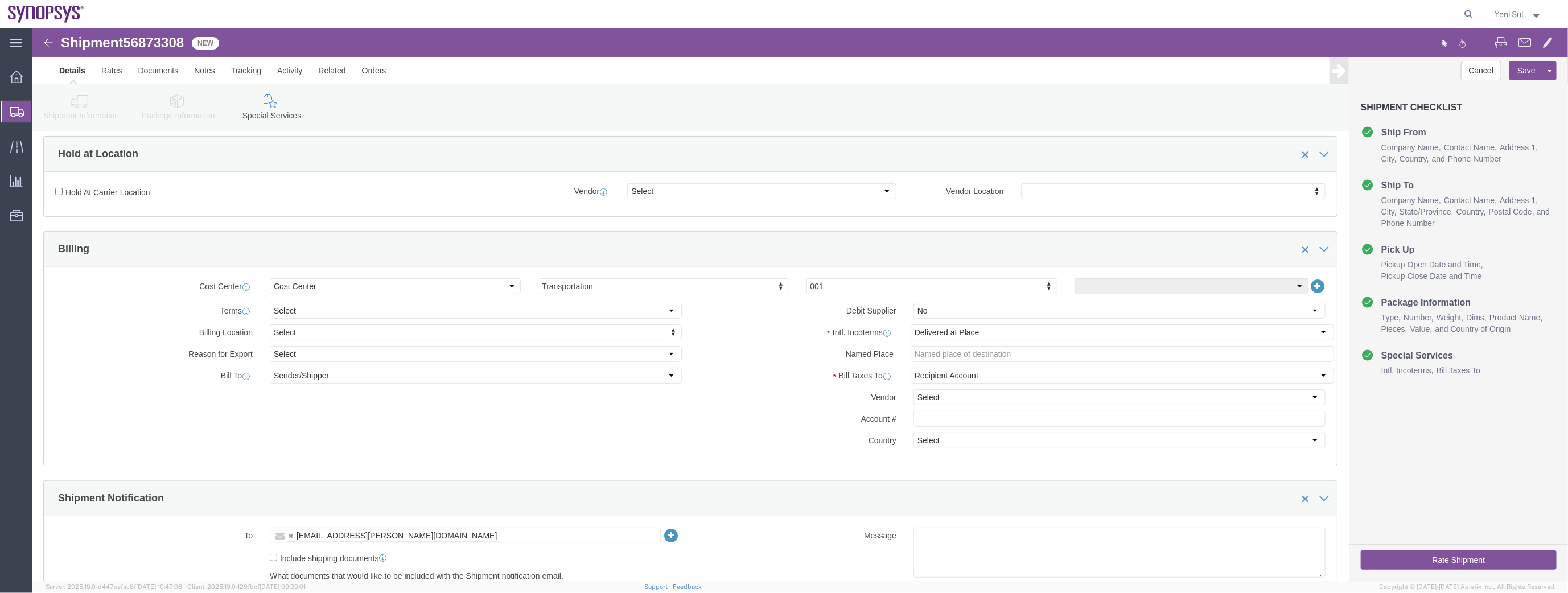
click div "Cost Center Select Buyer Cost Center Department Operations Number Order Number …"
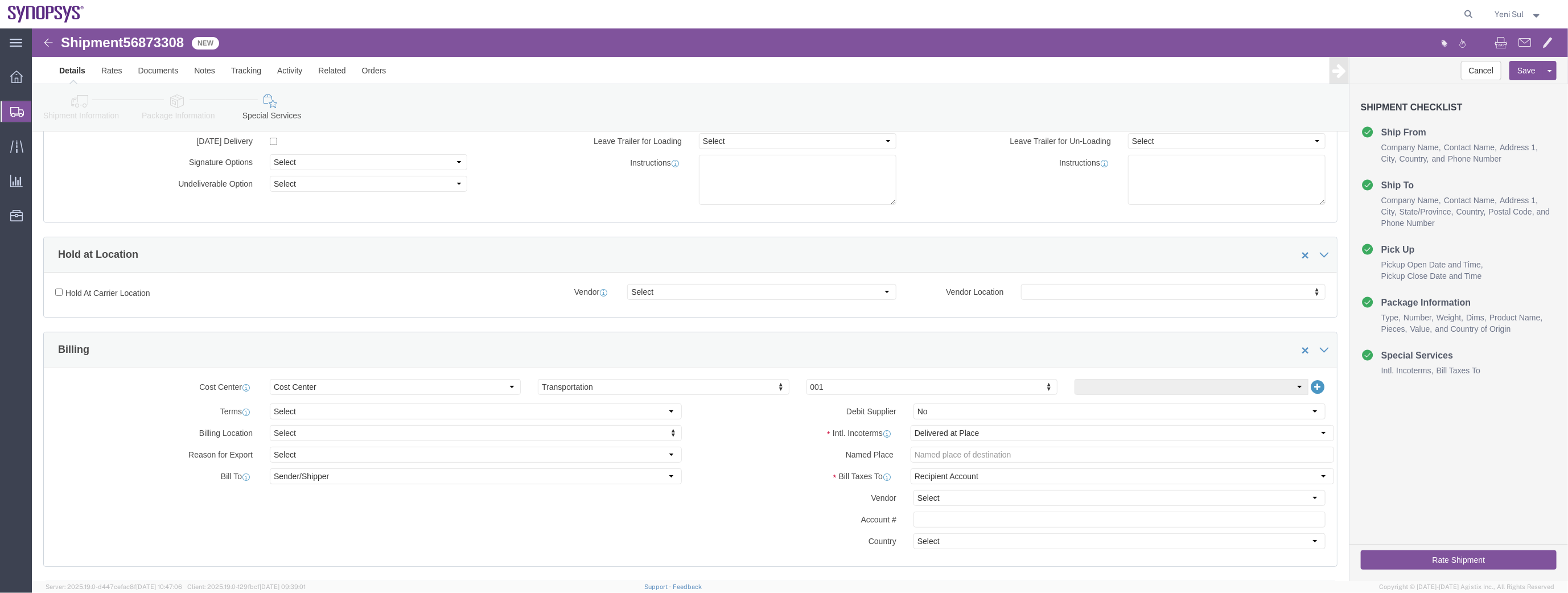
scroll to position [0, 0]
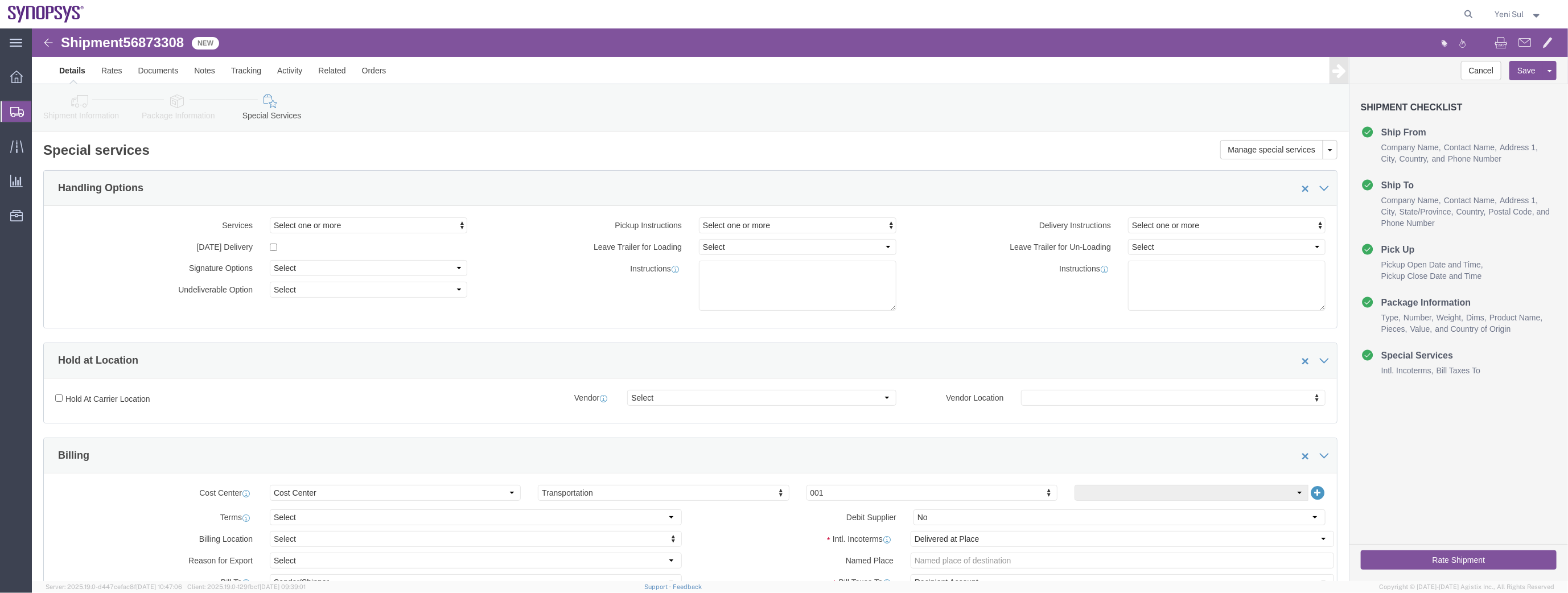
click button "Rate Shipment"
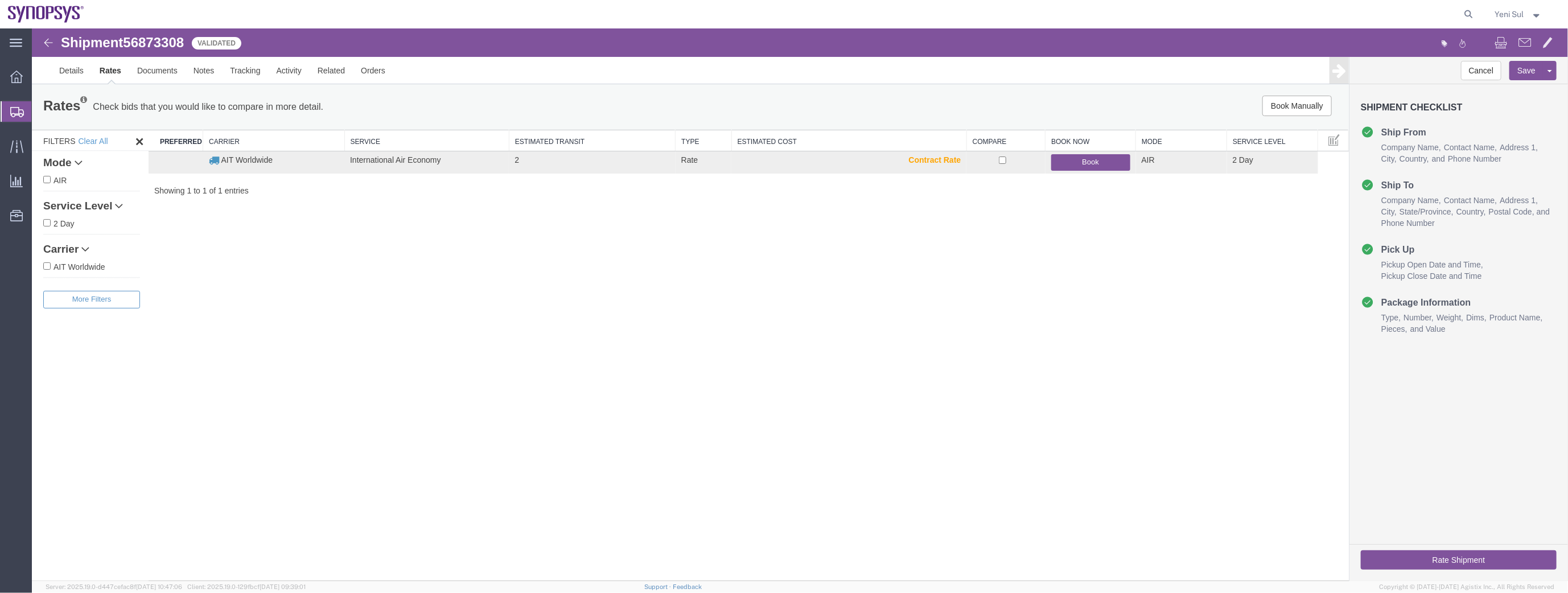
click at [741, 364] on div "Shipment 56873308 1 of 1 Validated Details Rates Documents Notes Tracking Activ…" at bounding box center [799, 304] width 1536 height 552
click at [1316, 99] on button "Book Manually" at bounding box center [1297, 105] width 69 height 20
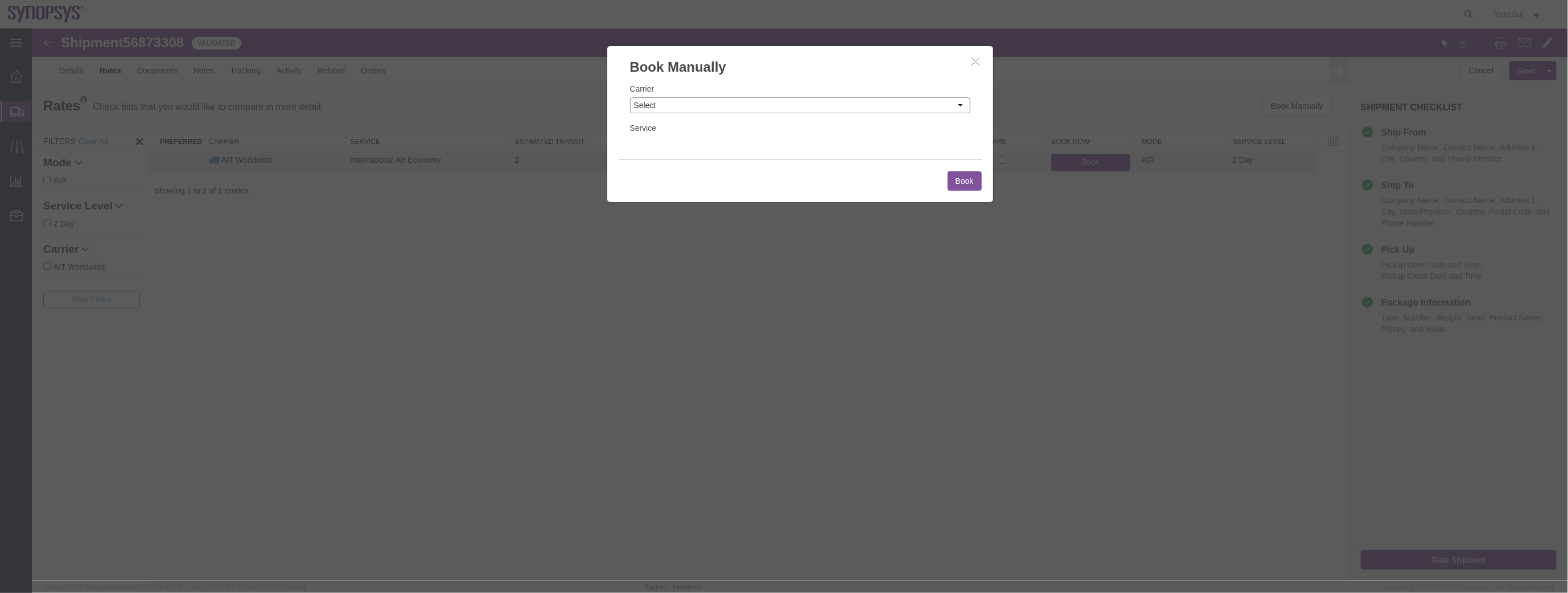
click at [690, 101] on select "Select Add New Carrier (and default service) AIT Worldwide DHL FedEx Express Ki…" at bounding box center [799, 105] width 340 height 16
select select "62"
click at [629, 97] on select "Select Add New Carrier (and default service) AIT Worldwide DHL FedEx Express Ki…" at bounding box center [799, 105] width 340 height 16
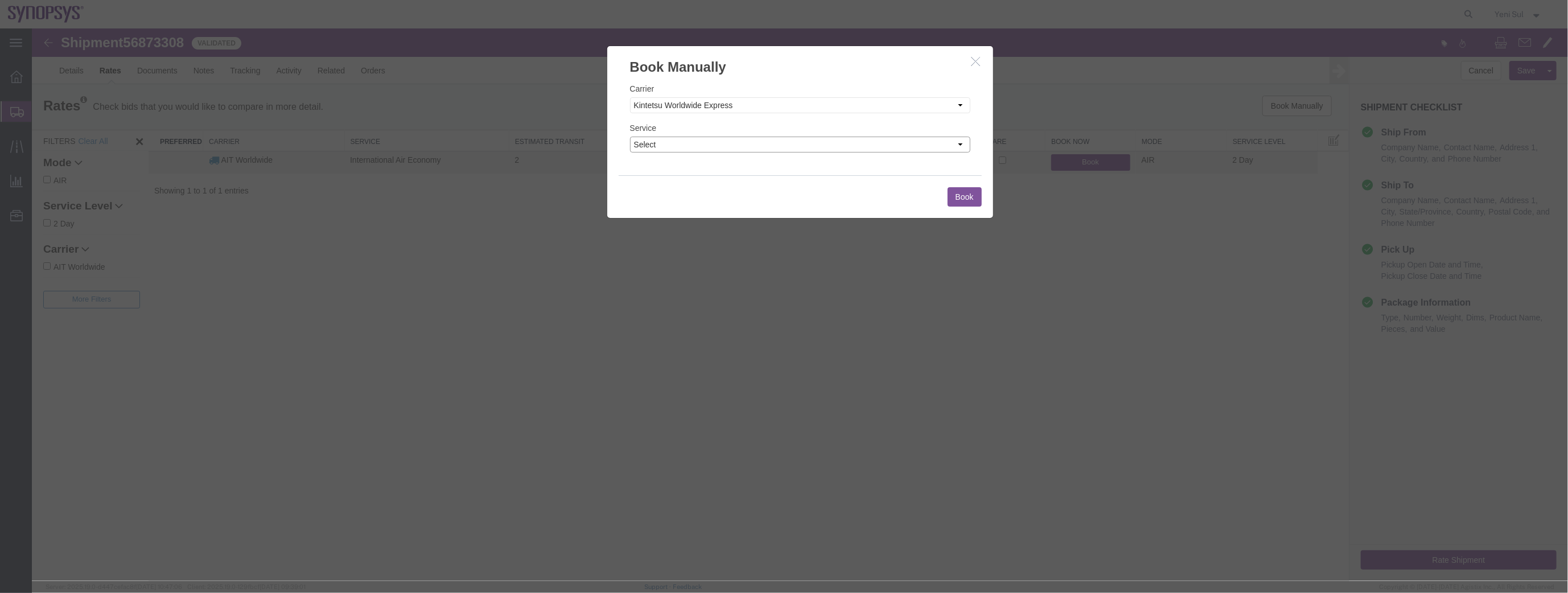
click at [701, 145] on select "Select AIR 1 Day Air 2 Day Air 3 - 5 Day Air 3 - 5 Day Air 3 - 5 Day Temp Air 5…" at bounding box center [799, 143] width 340 height 16
select select "578"
click at [629, 136] on select "Select AIR 1 Day Air 2 Day Air 3 - 5 Day Air 3 - 5 Day Air 3 - 5 Day Temp Air 5…" at bounding box center [799, 143] width 340 height 16
click at [957, 196] on button "Book" at bounding box center [964, 197] width 34 height 20
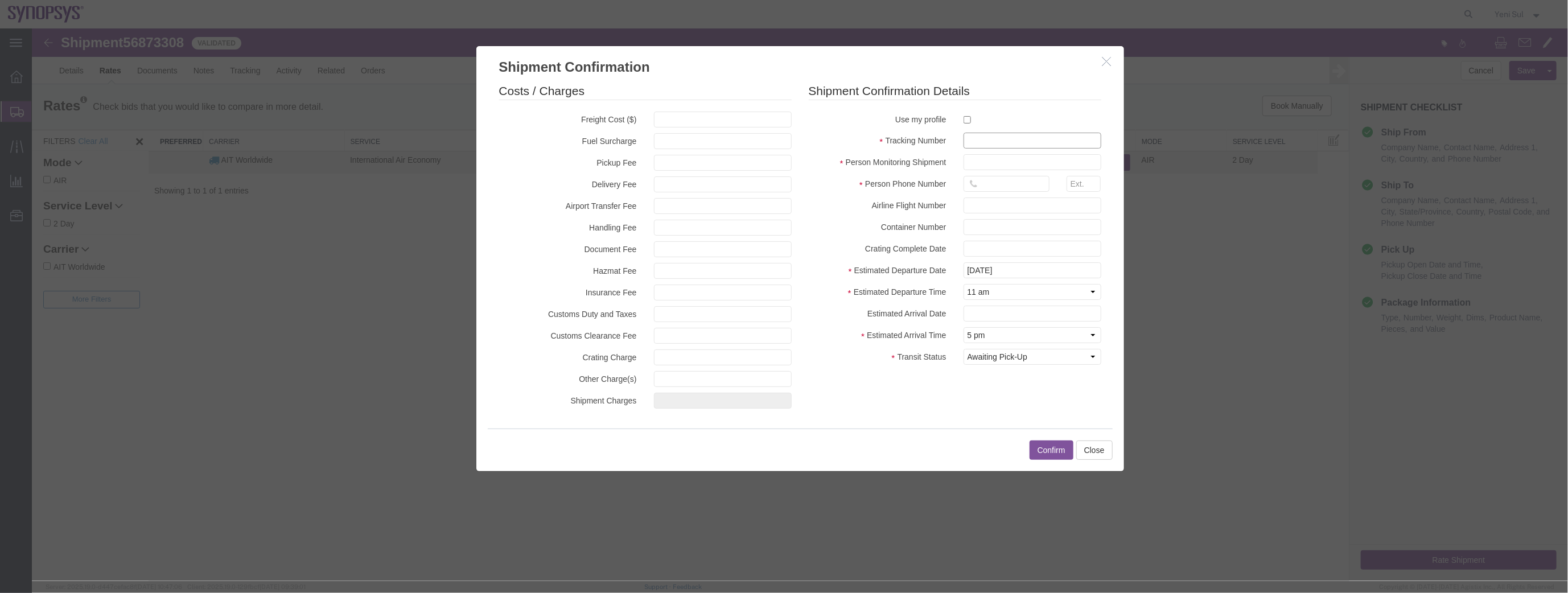
click at [979, 138] on input "text" at bounding box center [1032, 140] width 138 height 16
paste input "590050324903"
type input "590050324903"
click at [981, 153] on input "text" at bounding box center [1032, 161] width 138 height 16
drag, startPoint x: 1034, startPoint y: 145, endPoint x: 831, endPoint y: 138, distance: 203.1
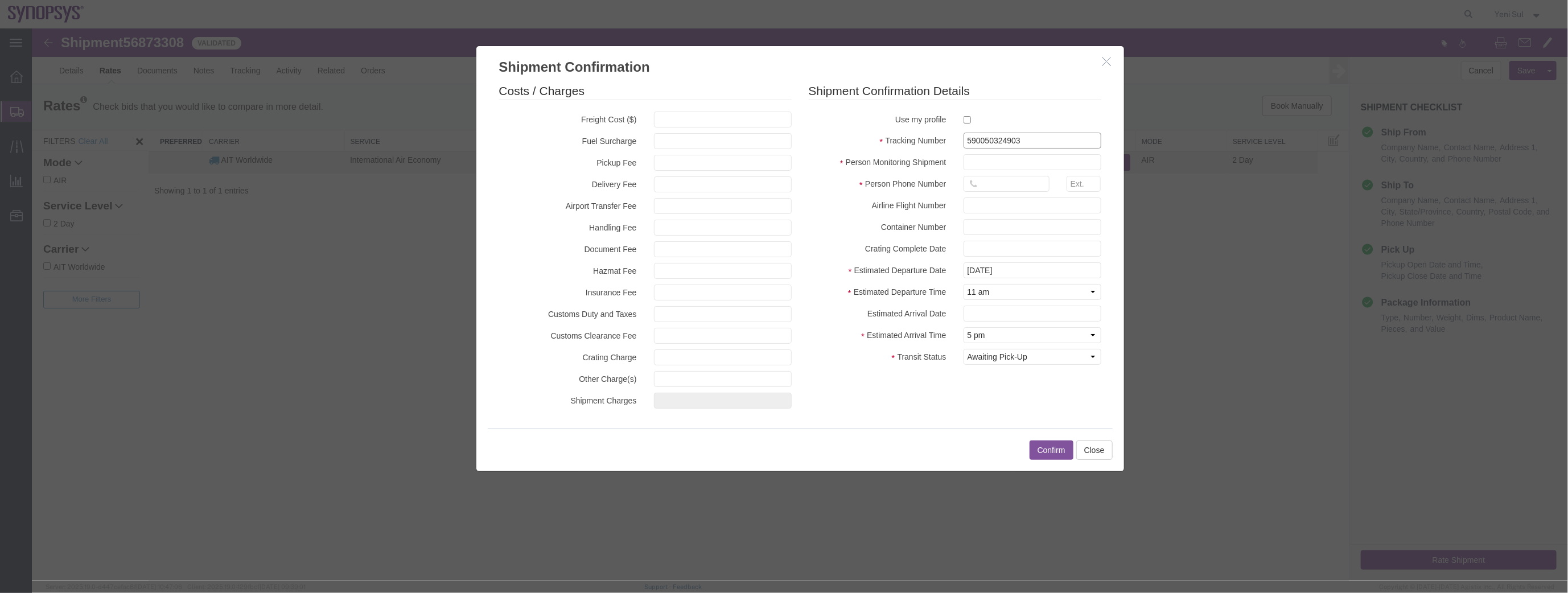
click at [811, 138] on div "Tracking Number 590050324903" at bounding box center [954, 140] width 309 height 16
click at [969, 169] on input "text" at bounding box center [1032, 161] width 138 height 16
type input "Winnie"
drag, startPoint x: 1019, startPoint y: 166, endPoint x: 961, endPoint y: 163, distance: 58.1
click at [951, 163] on div "Person Monitoring Shipment Winnie" at bounding box center [954, 161] width 309 height 16
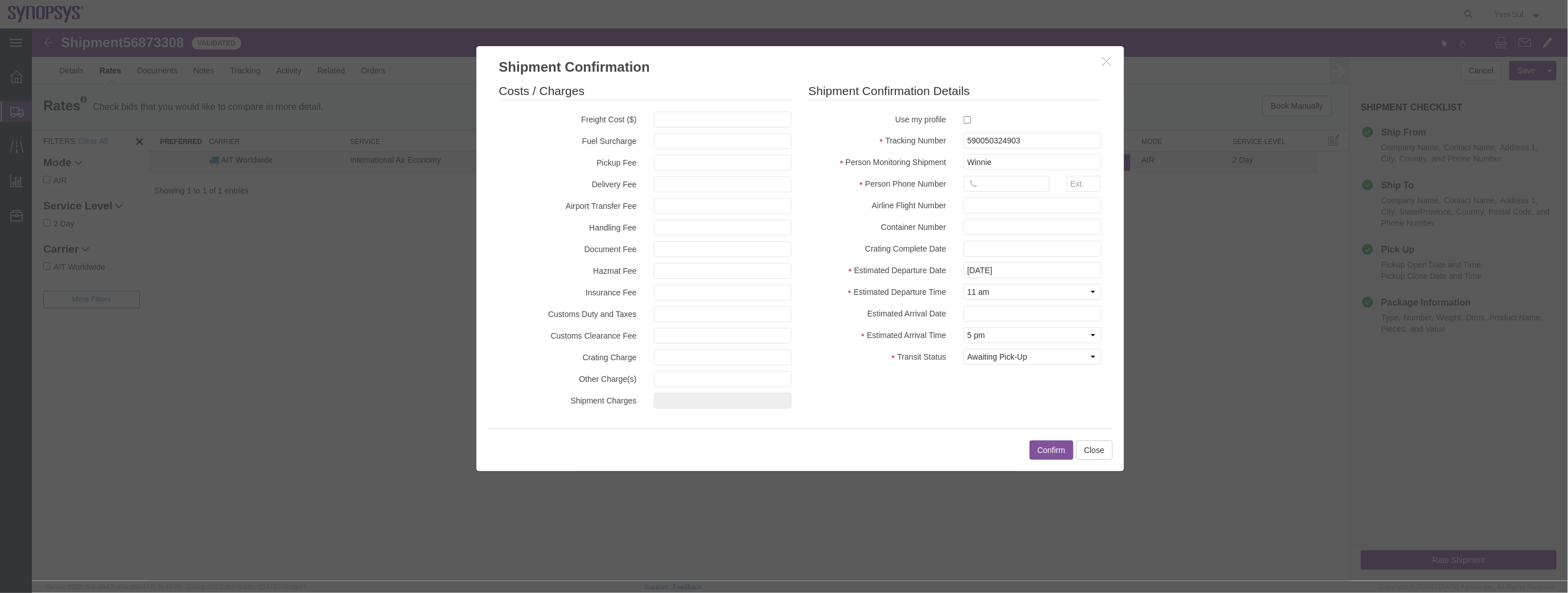
drag, startPoint x: 972, startPoint y: 67, endPoint x: 1025, endPoint y: 70, distance: 53.1
click at [1025, 70] on h3 "Shipment Confirmation" at bounding box center [800, 60] width 648 height 31
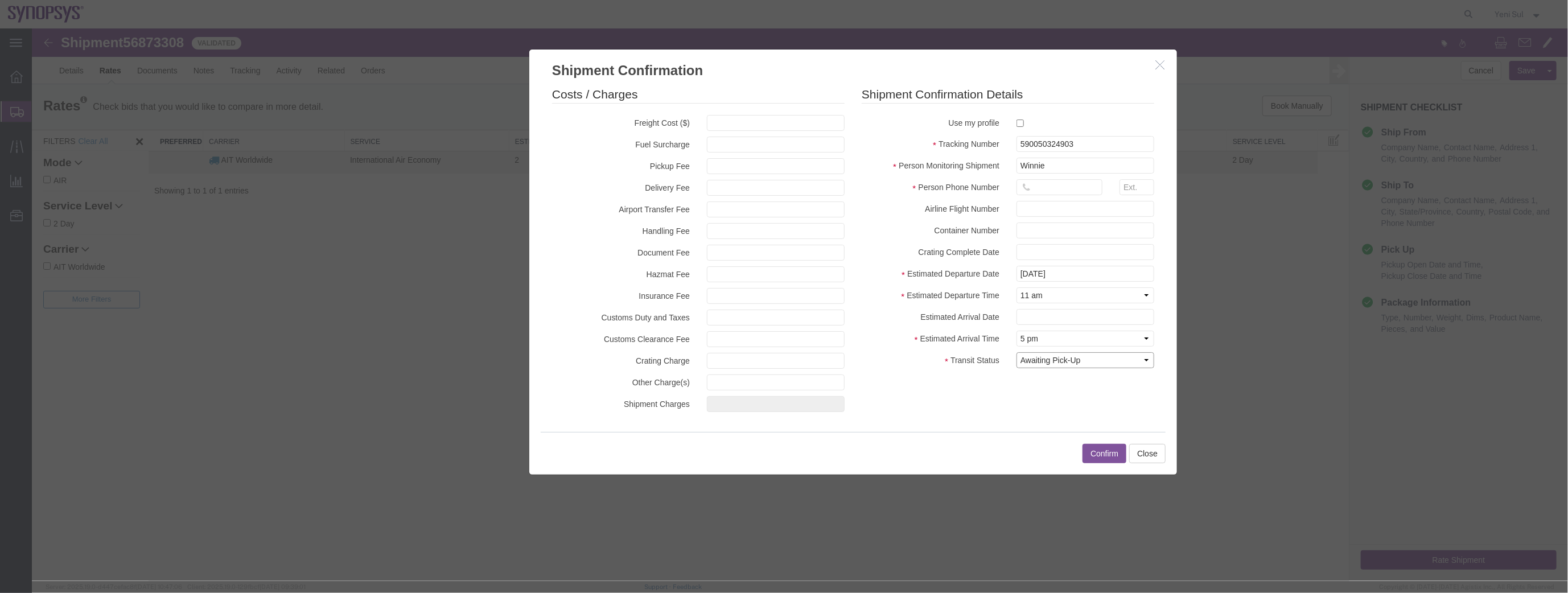
click at [1097, 359] on select "Select Arrival Notice Available Arrival Notice Imported Arrive at Delivery Loca…" at bounding box center [1085, 359] width 138 height 16
click at [974, 441] on div "Confirm Close" at bounding box center [852, 452] width 625 height 43
click at [1080, 265] on input "[DATE]" at bounding box center [1085, 273] width 138 height 16
click at [1070, 381] on td "24" at bounding box center [1076, 378] width 17 height 17
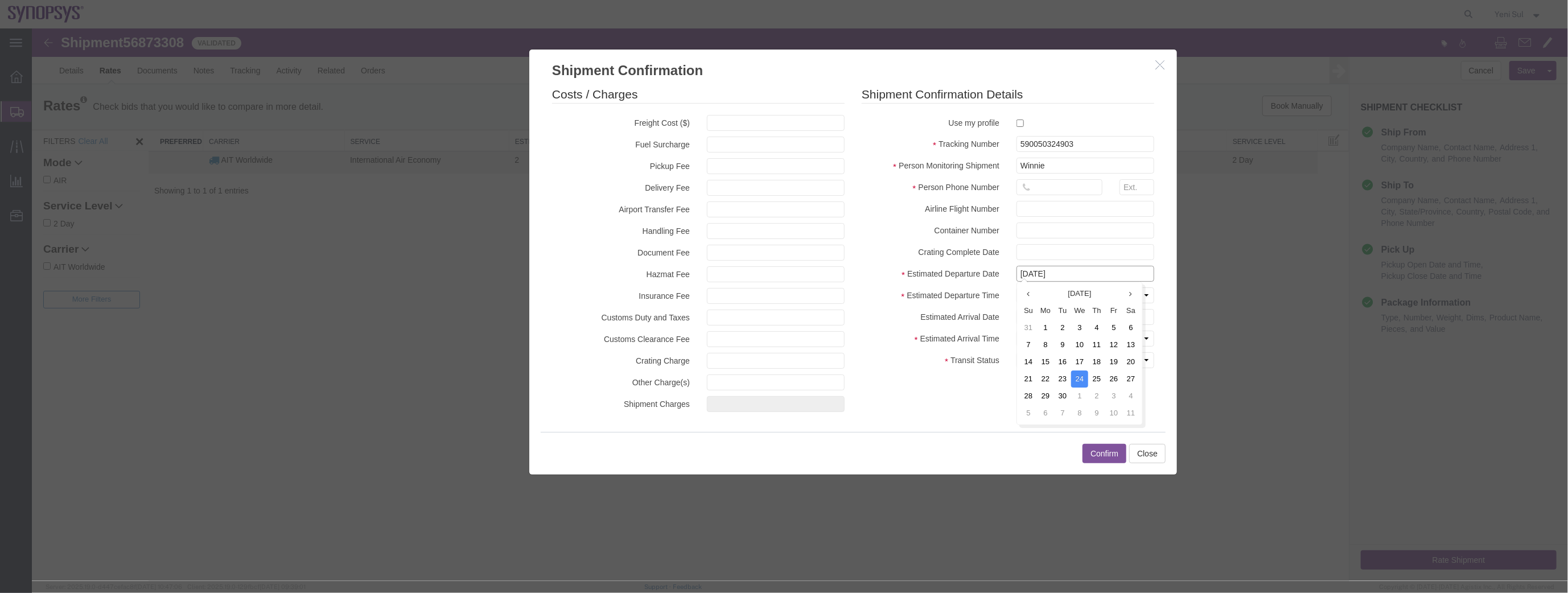
click at [1086, 275] on input "[DATE]" at bounding box center [1085, 273] width 138 height 16
click at [1046, 372] on td "22" at bounding box center [1045, 378] width 17 height 17
type input "[DATE]"
click at [1008, 419] on div "Costs / Charges Freight Cost ($) Fuel Surcharge Pickup Fee Delivery Fee Airport…" at bounding box center [852, 256] width 648 height 351
click at [1063, 183] on input "text" at bounding box center [1059, 187] width 86 height 16
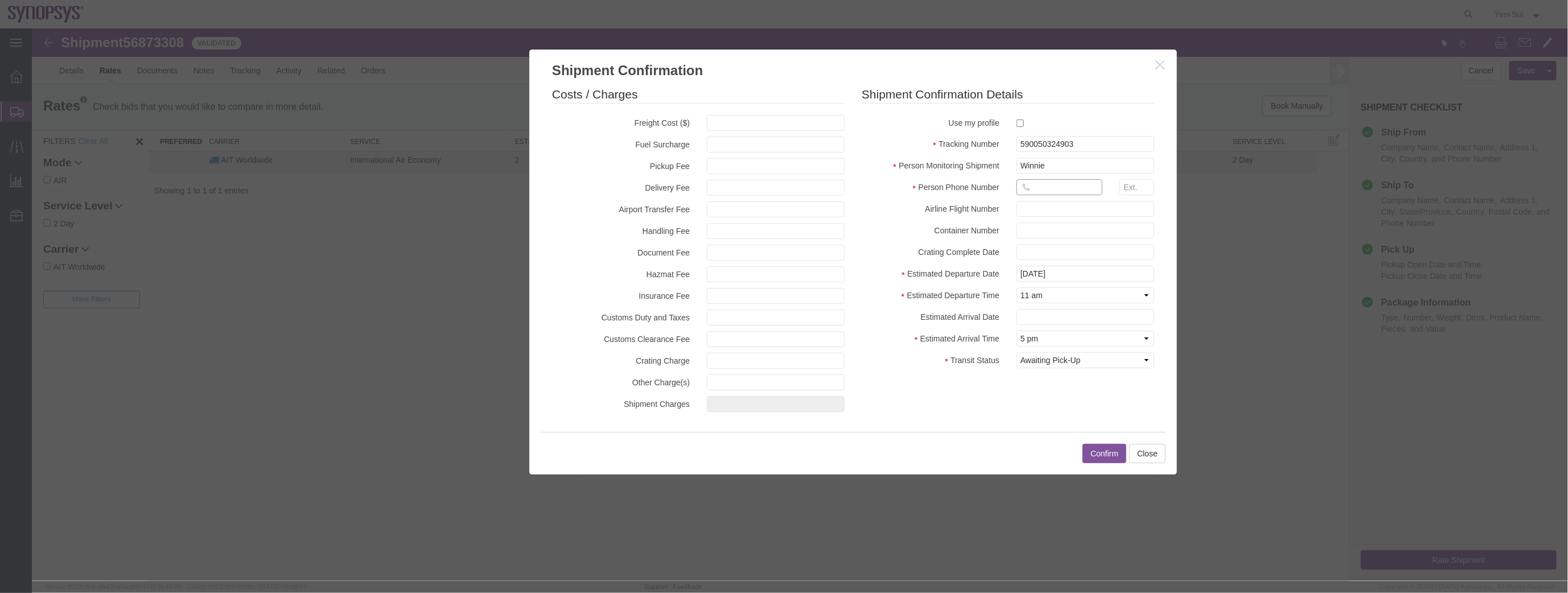
paste input "0227918139"
type input "0227918139"
click at [1105, 453] on button "Confirm" at bounding box center [1103, 453] width 44 height 20
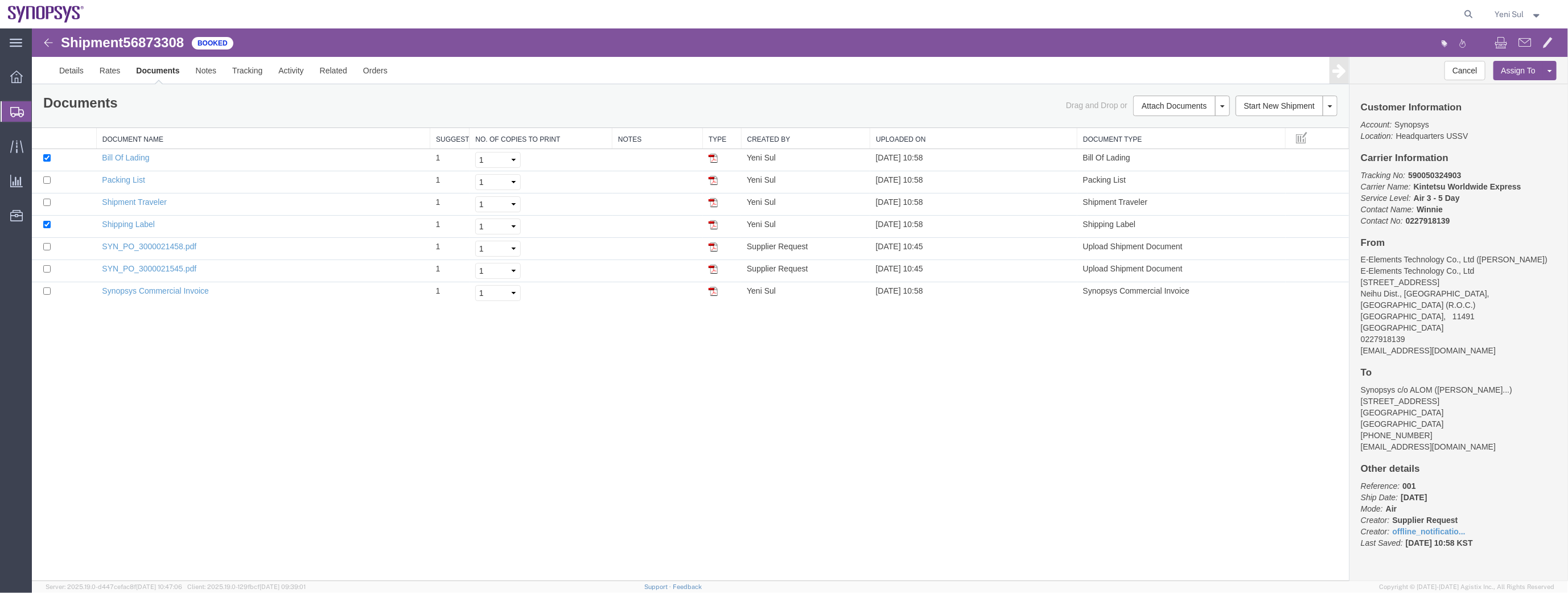
click at [635, 465] on div "Shipment 56873308 7 of 7 Booked Details Rates Documents Notes Tracking Activity…" at bounding box center [799, 304] width 1536 height 552
click at [62, 73] on link "Details" at bounding box center [71, 70] width 41 height 28
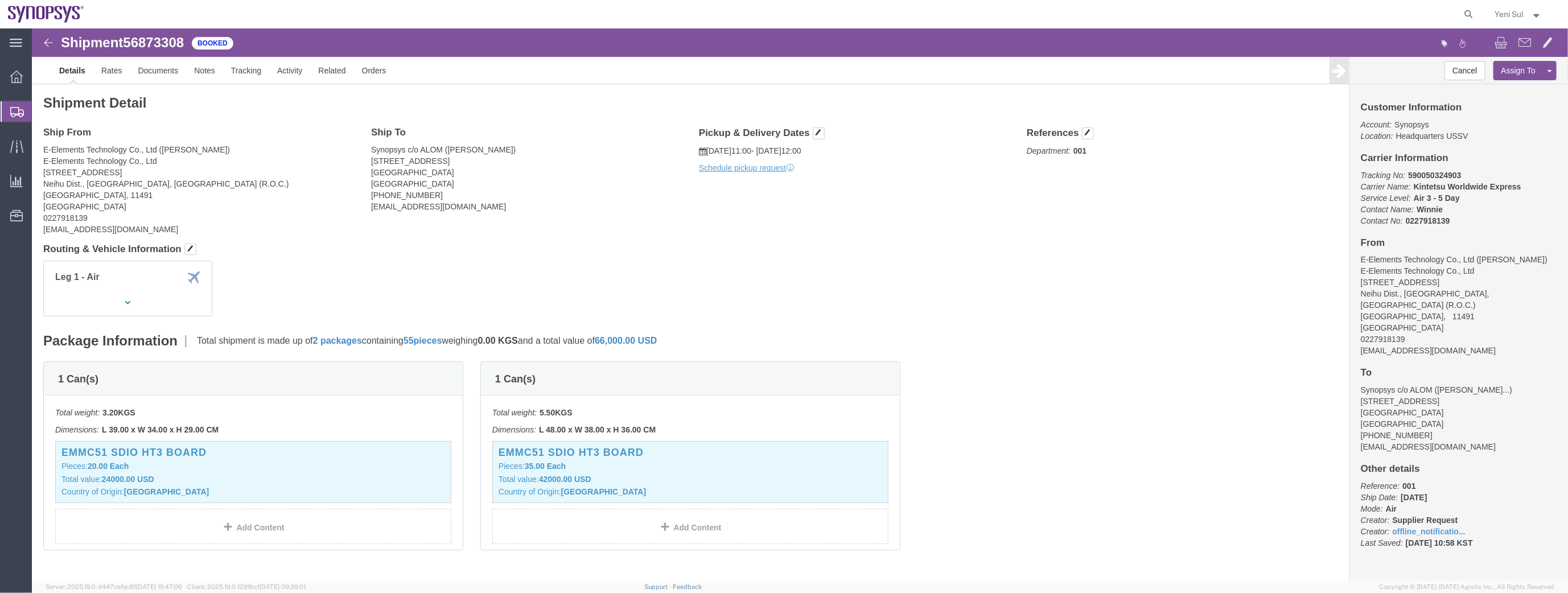
click div "Shipment Detail Ship From E-Elements Technology Co., Ltd ([PERSON_NAME]) E-Elem…"
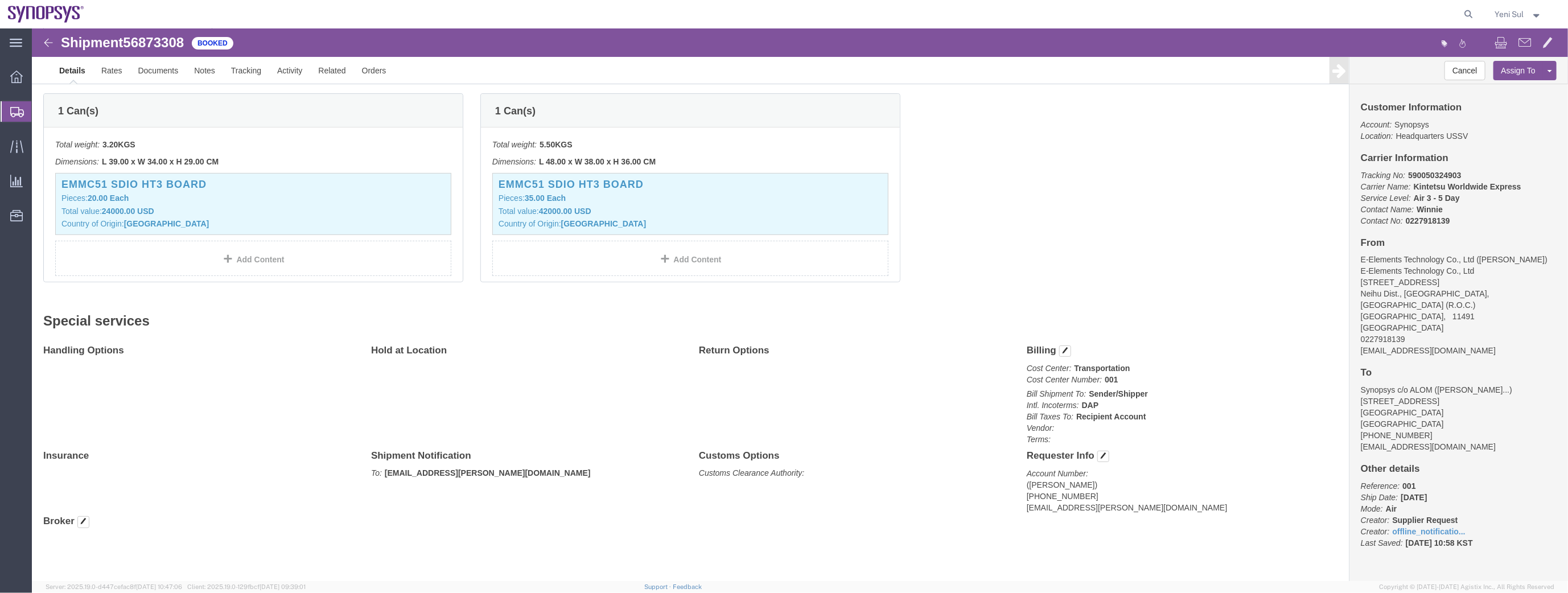
scroll to position [271, 0]
click div "1 Can(s) Total weight: 3.20 KGS Dimensions: L 39.00 x W 34.00 x H 29.00 CM Devi…"
drag, startPoint x: 88, startPoint y: 134, endPoint x: 111, endPoint y: 150, distance: 28.0
click at [0, 0] on span "Shipment Manager" at bounding box center [0, 0] width 0 height 0
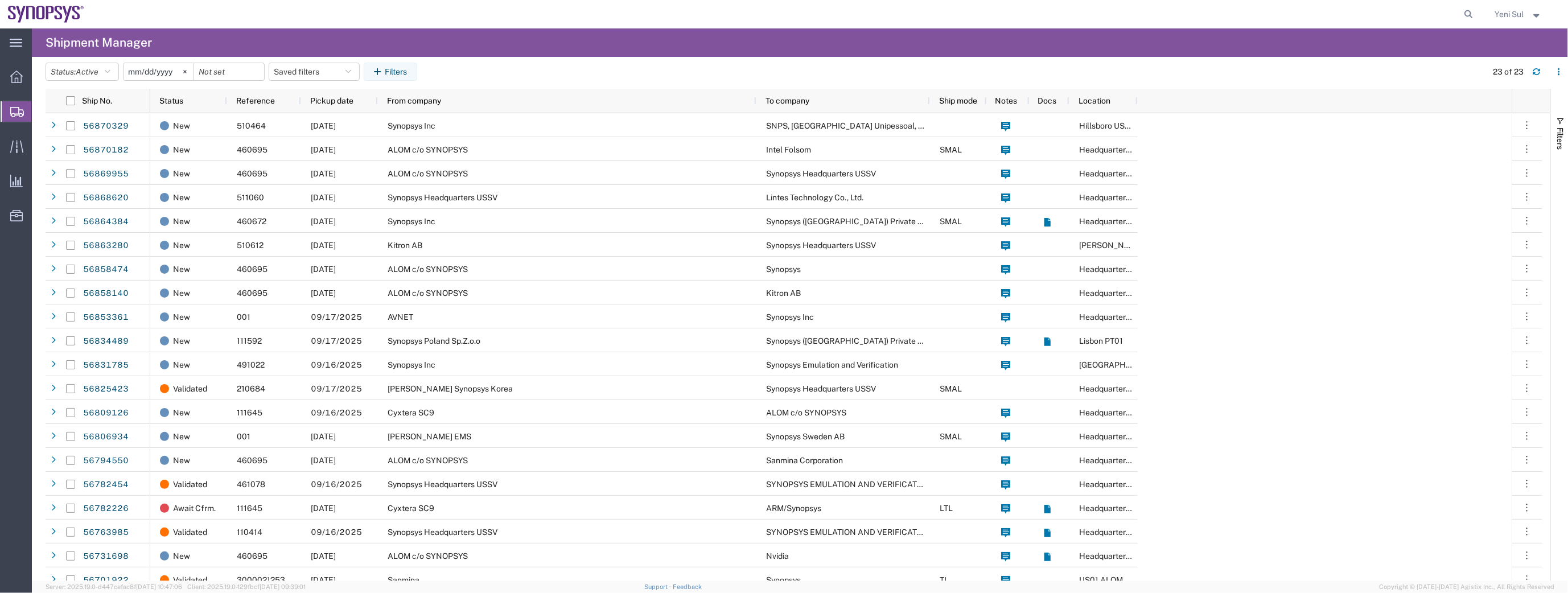
drag, startPoint x: 1466, startPoint y: 183, endPoint x: 845, endPoint y: 57, distance: 633.7
click at [1466, 183] on div "New 510464 [DATE] Synopsys Inc SNPS, [GEOGRAPHIC_DATA] Unipessoal, Lda. [GEOGRA…" at bounding box center [831, 388] width 1361 height 550
